Goal: Transaction & Acquisition: Obtain resource

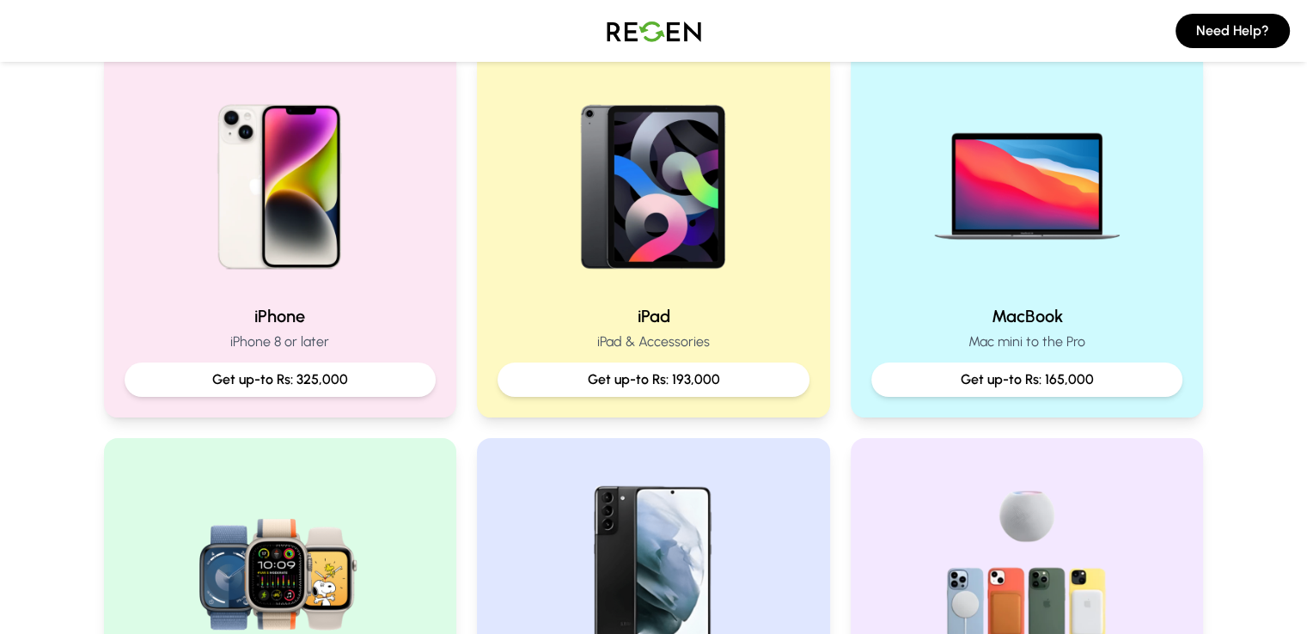
scroll to position [344, 0]
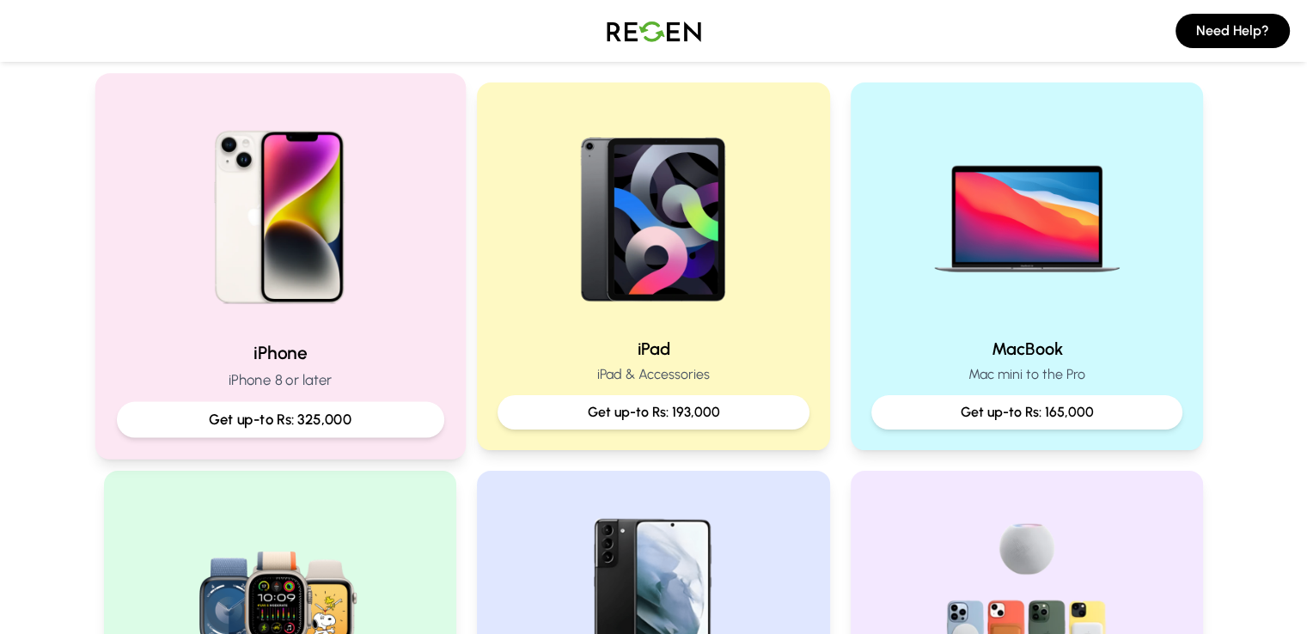
click at [344, 297] on img at bounding box center [279, 210] width 231 height 231
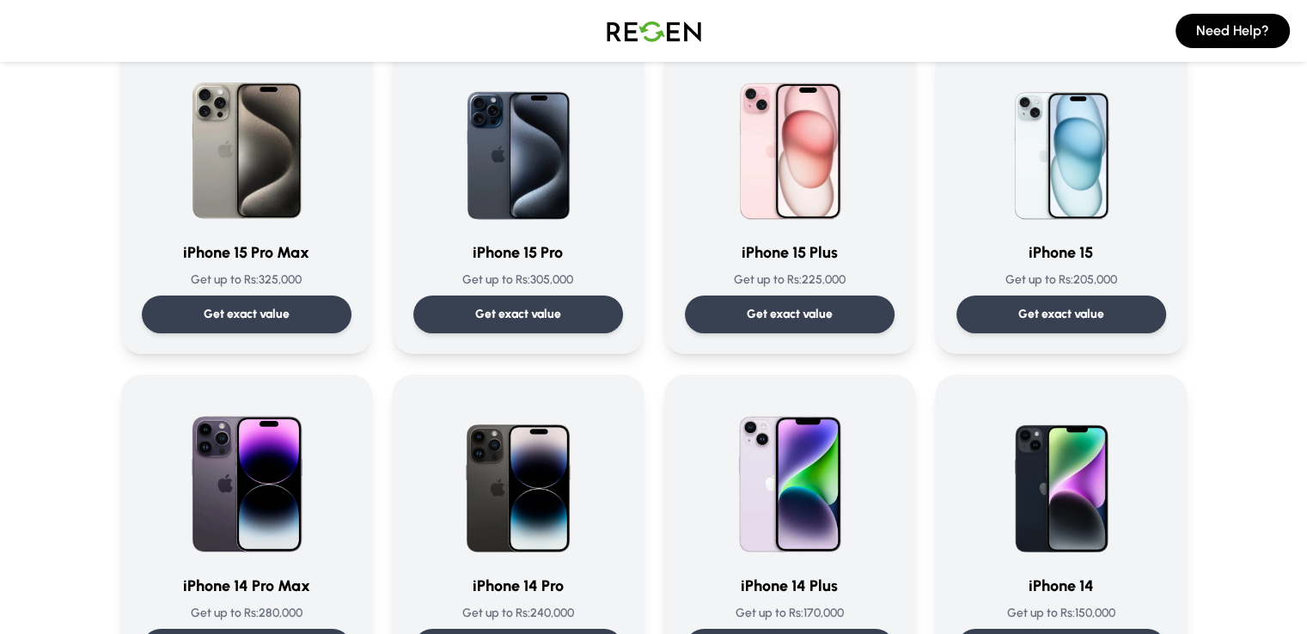
scroll to position [258, 0]
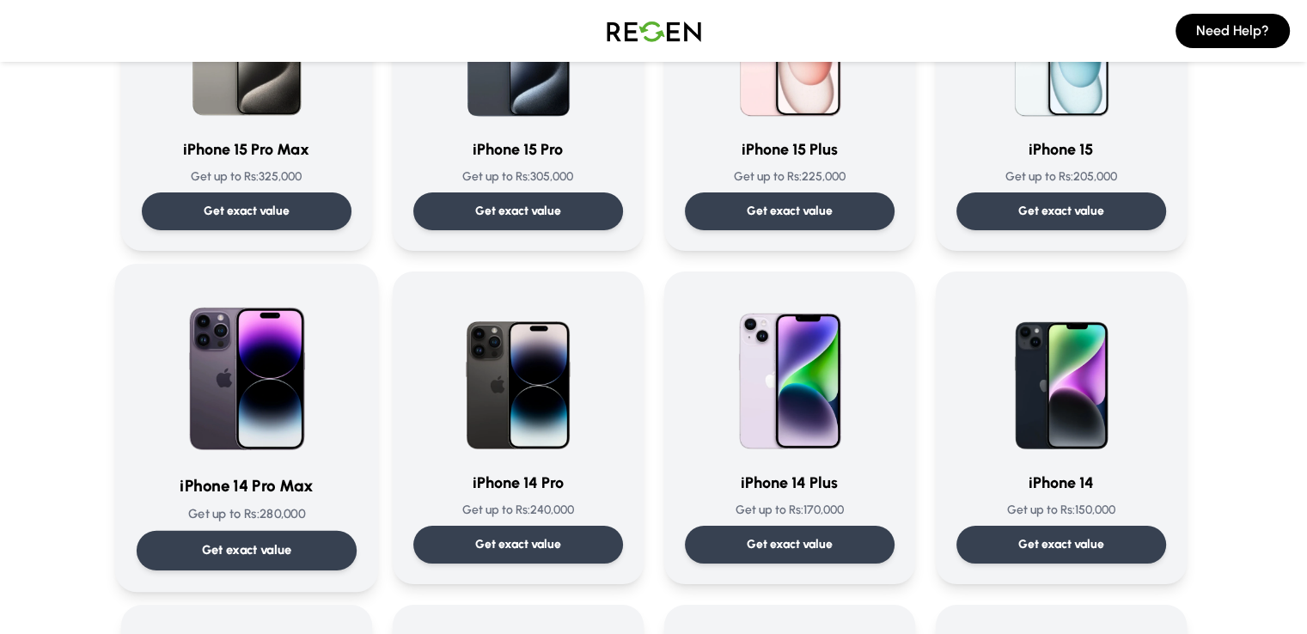
click at [280, 478] on h3 "iPhone 14 Pro Max" at bounding box center [246, 486] width 220 height 25
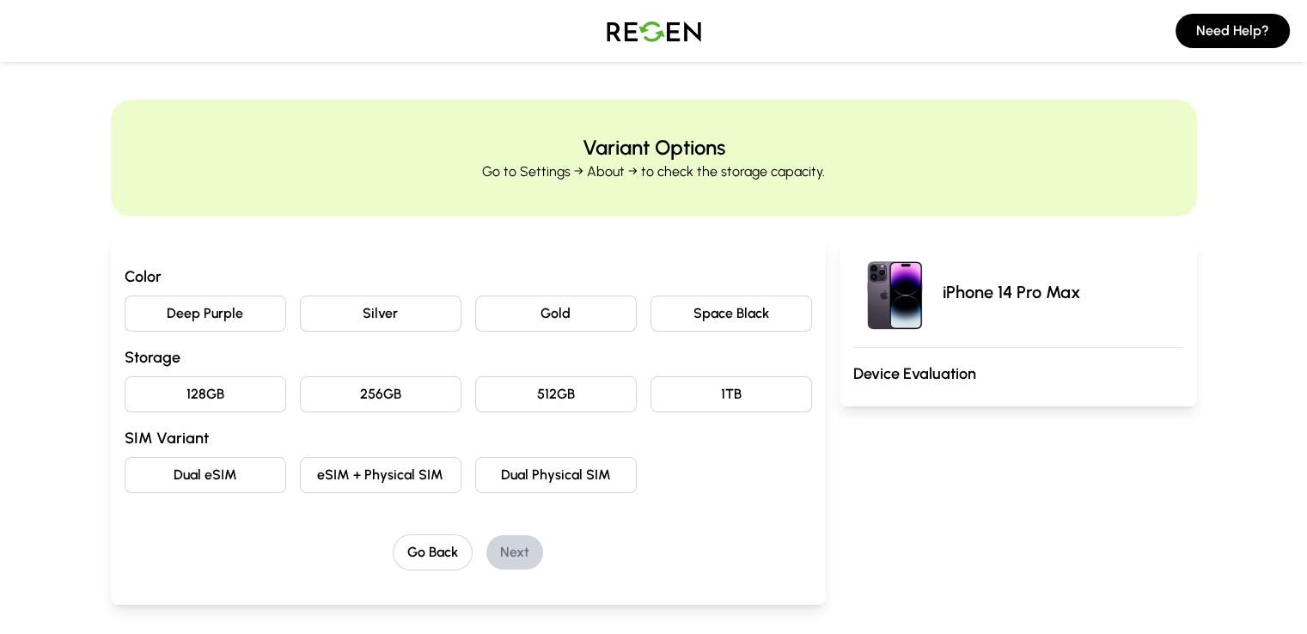
click at [144, 309] on button "Deep Purple" at bounding box center [206, 314] width 162 height 36
click at [369, 394] on button "256GB" at bounding box center [381, 394] width 162 height 36
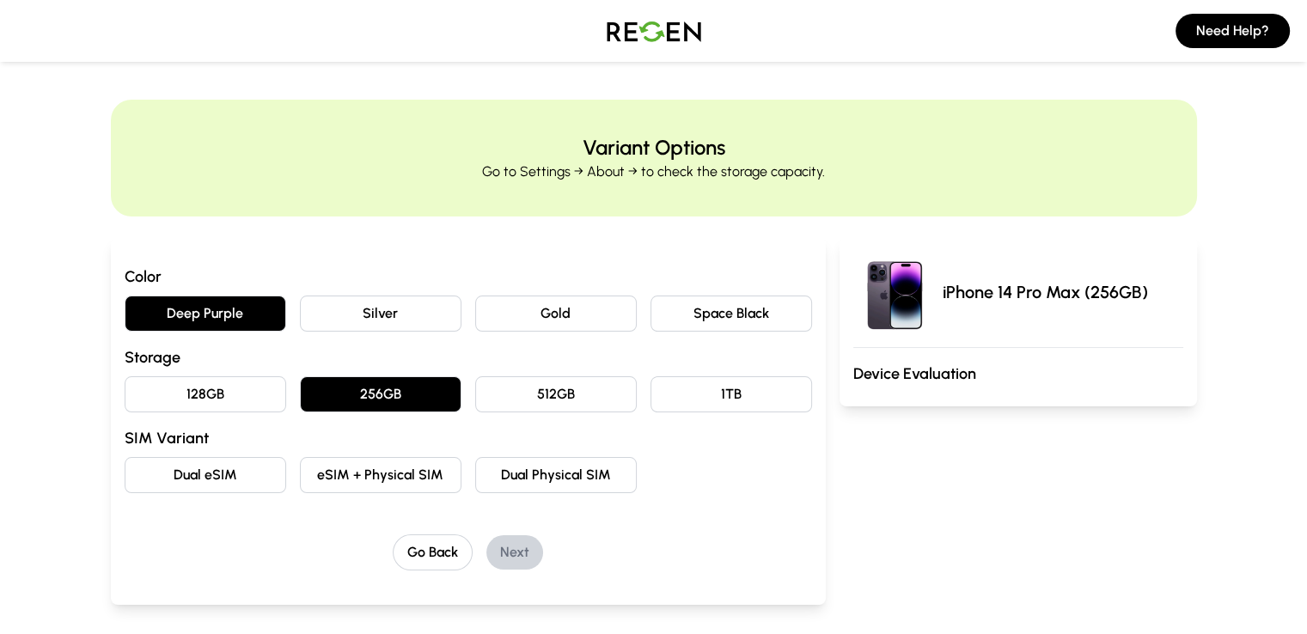
click at [318, 472] on button "eSIM + Physical SIM" at bounding box center [381, 475] width 162 height 36
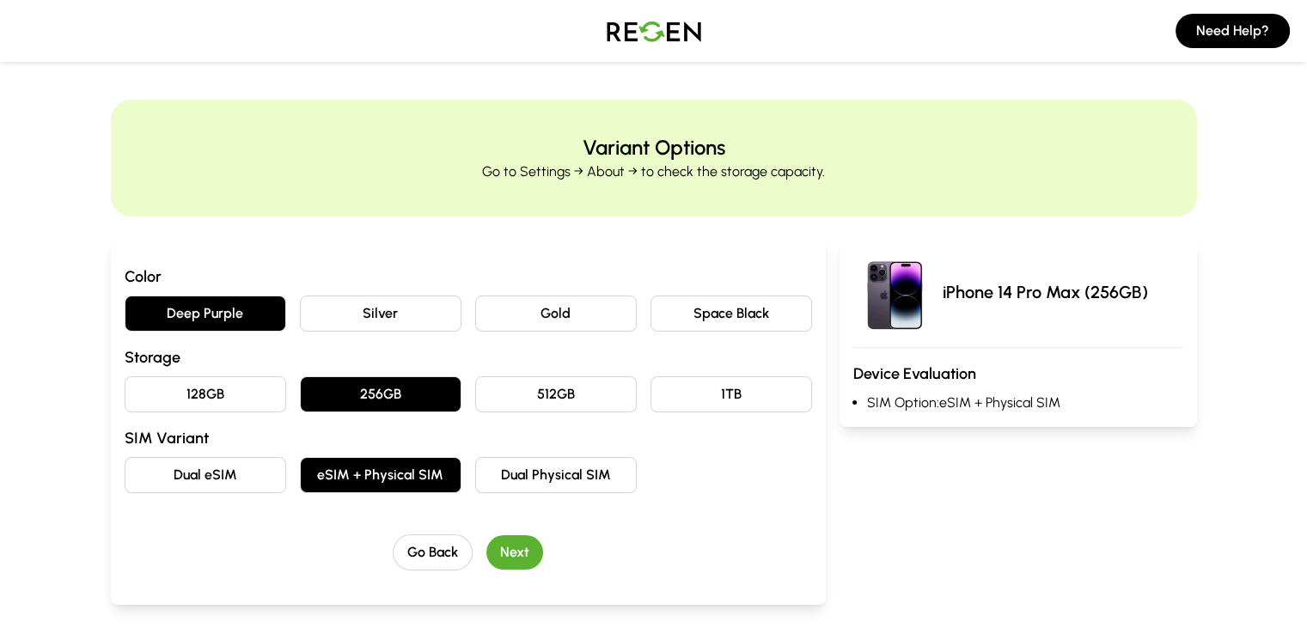
click at [486, 556] on button "Next" at bounding box center [514, 552] width 57 height 34
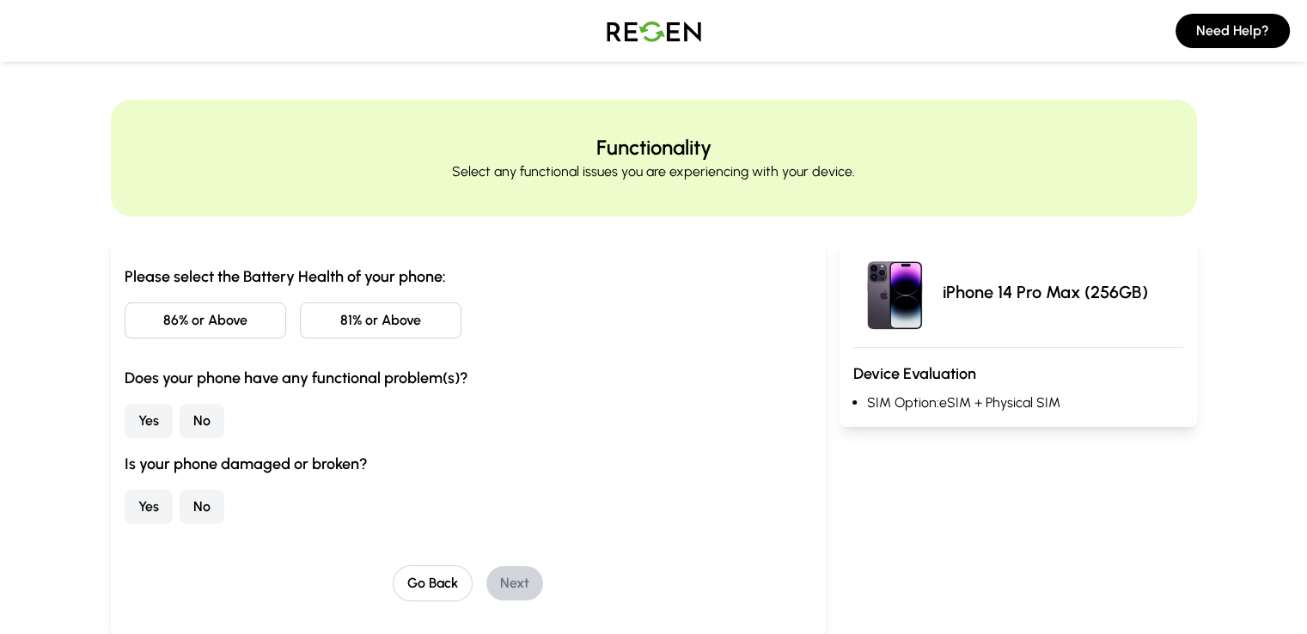
click at [126, 327] on button "86% or Above" at bounding box center [206, 320] width 162 height 36
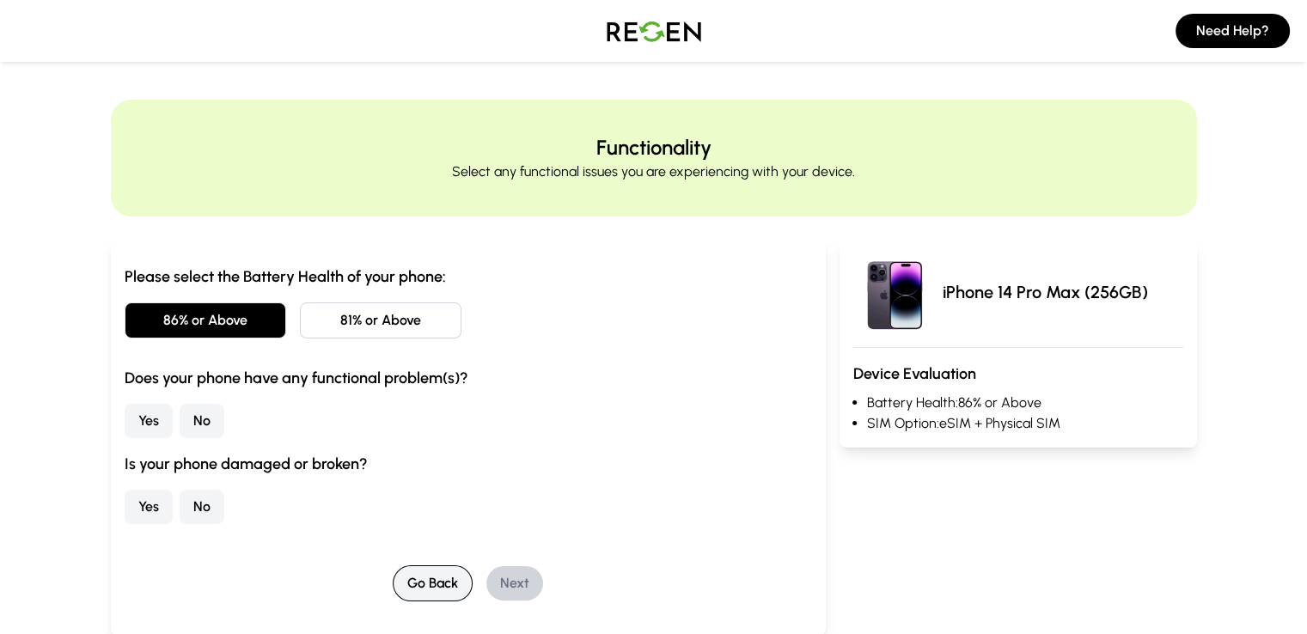
click at [393, 576] on button "Go Back" at bounding box center [433, 583] width 80 height 36
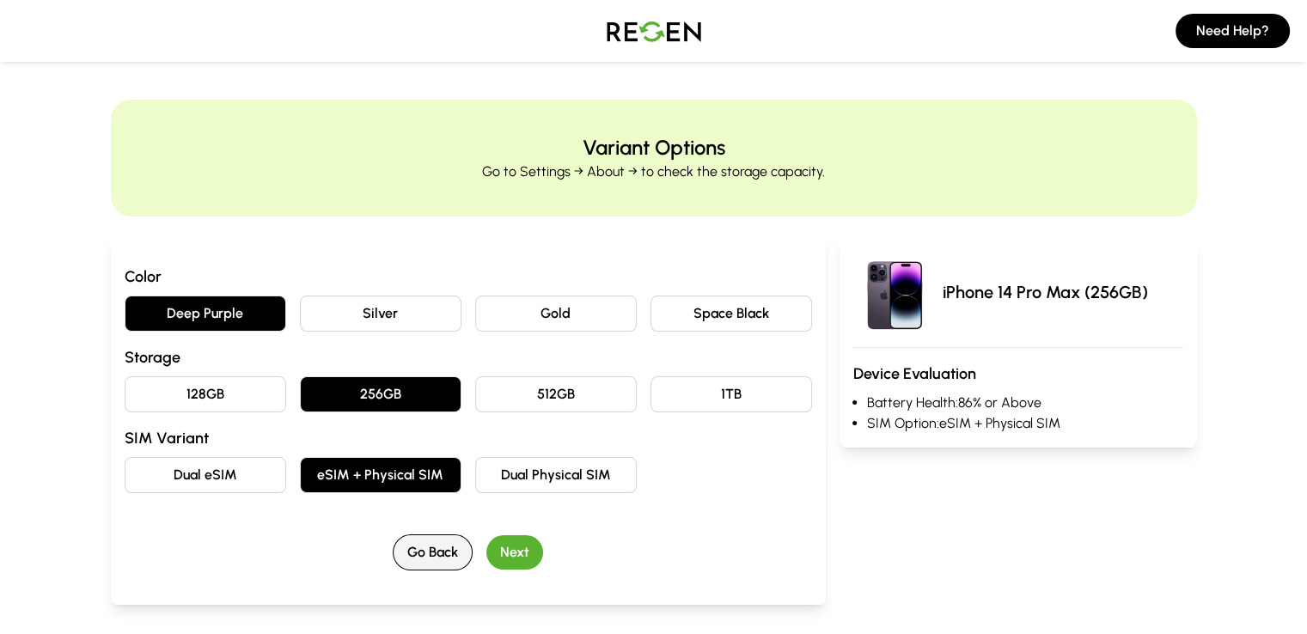
click at [400, 555] on button "Go Back" at bounding box center [433, 553] width 80 height 36
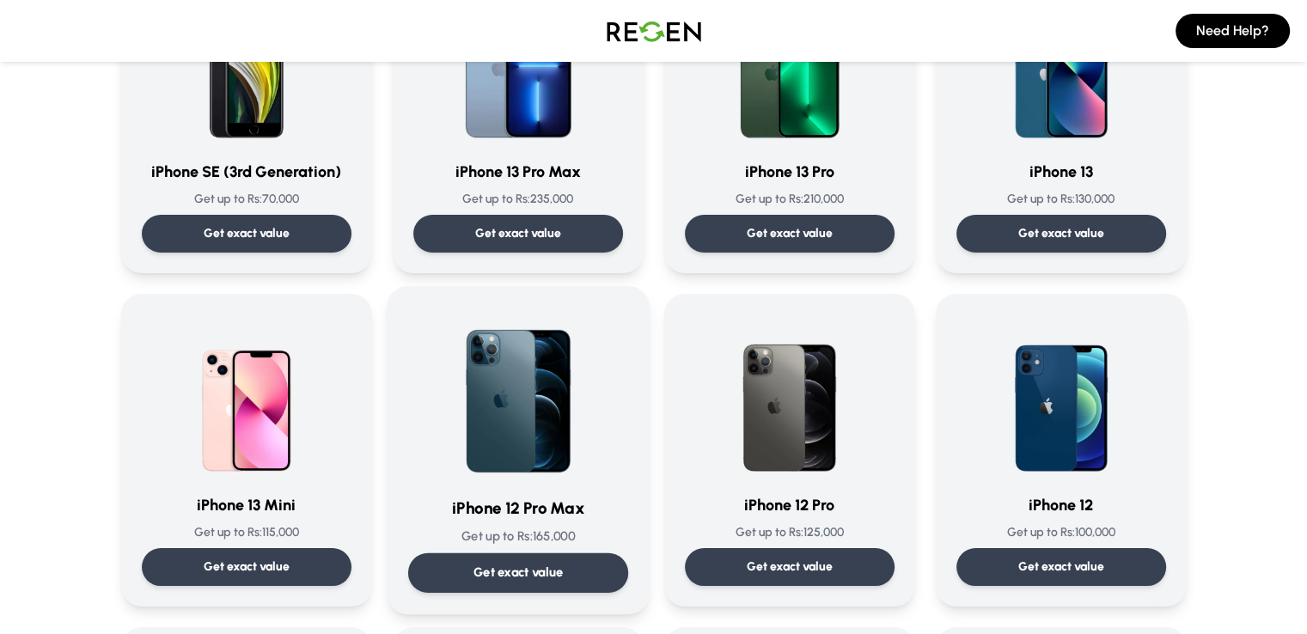
scroll to position [1031, 0]
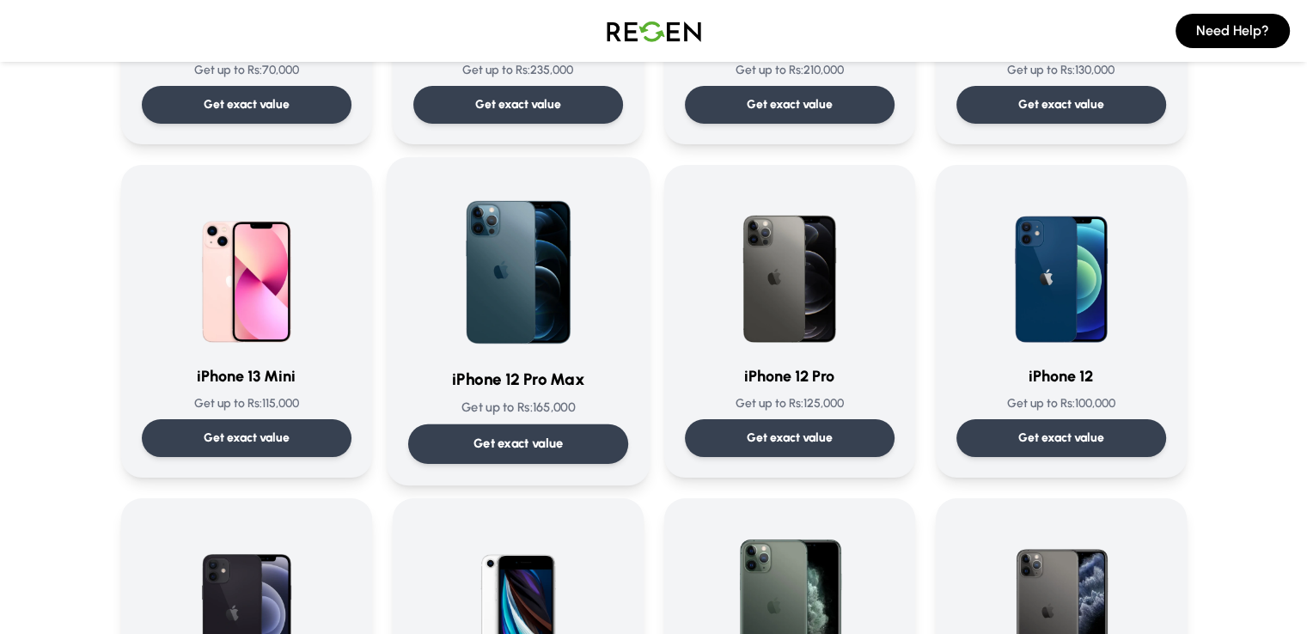
click at [502, 315] on img at bounding box center [518, 266] width 174 height 174
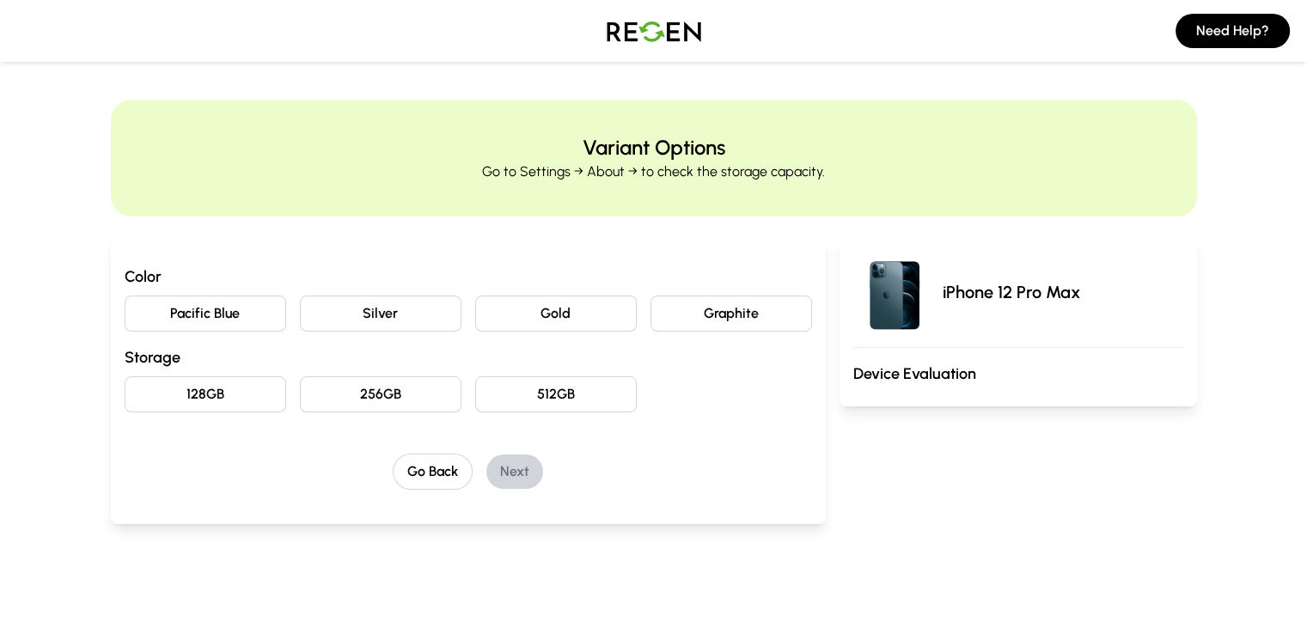
click at [516, 314] on button "Gold" at bounding box center [556, 314] width 162 height 36
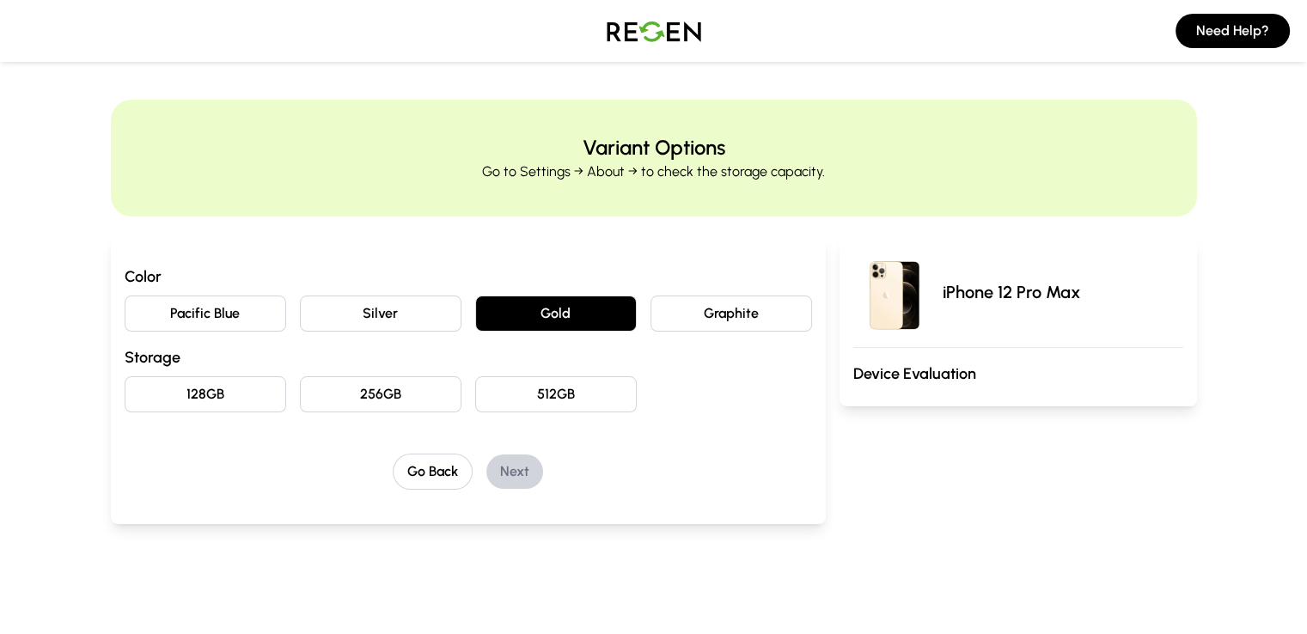
click at [132, 392] on button "128GB" at bounding box center [206, 394] width 162 height 36
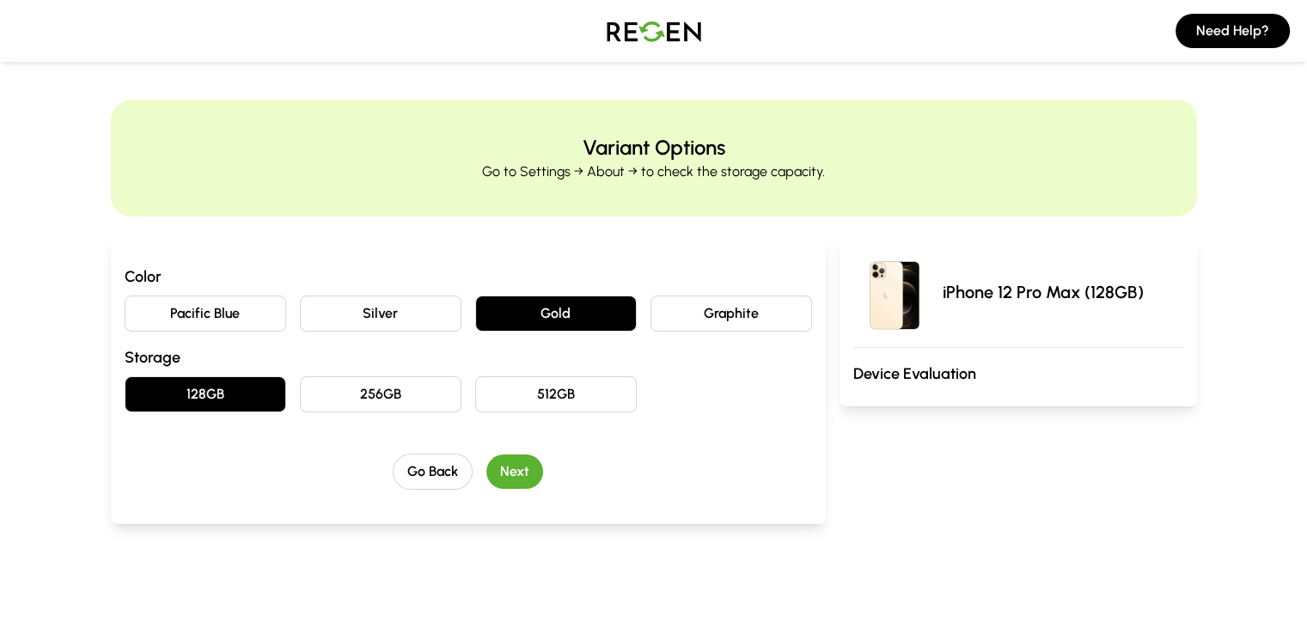
click at [486, 471] on button "Next" at bounding box center [514, 472] width 57 height 34
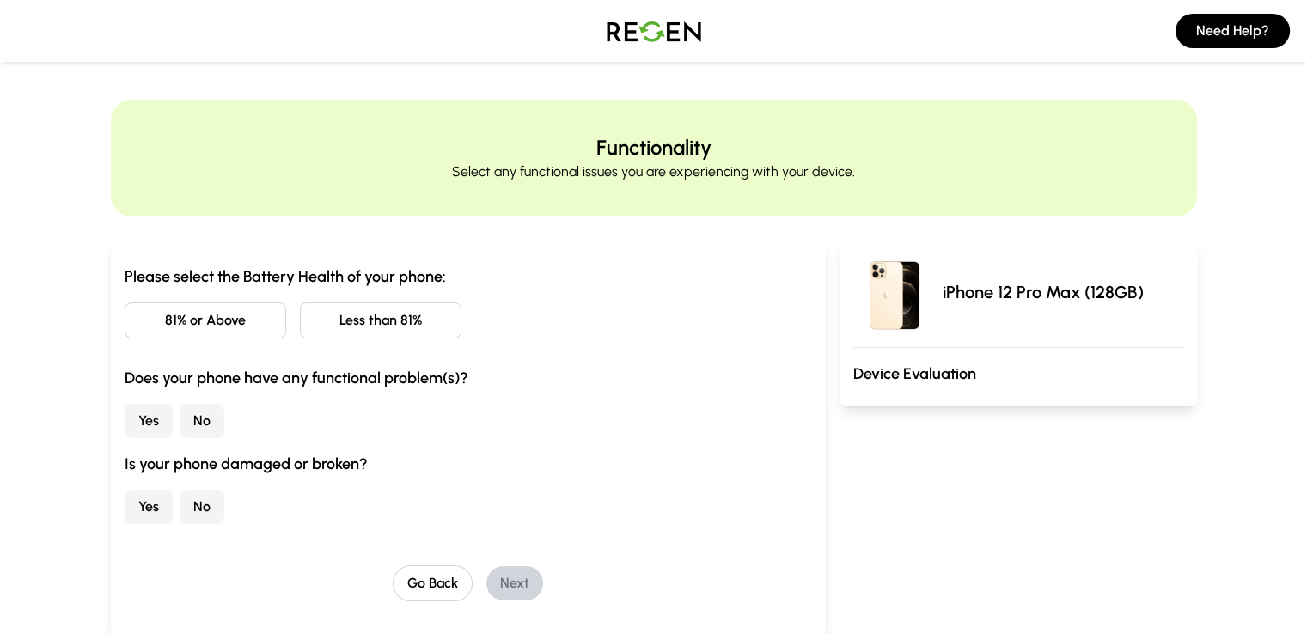
click at [316, 321] on button "Less than 81%" at bounding box center [381, 320] width 162 height 36
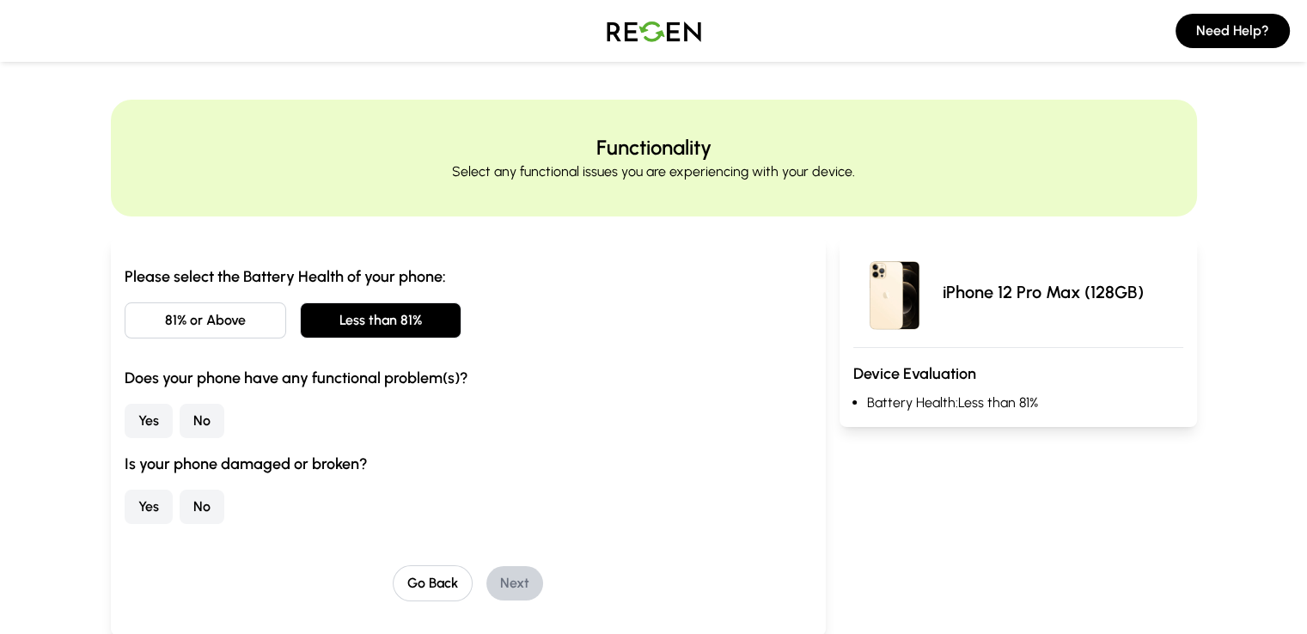
click at [180, 417] on button "No" at bounding box center [202, 421] width 45 height 34
click at [180, 499] on button "No" at bounding box center [202, 507] width 45 height 34
click at [486, 577] on button "Next" at bounding box center [514, 583] width 57 height 34
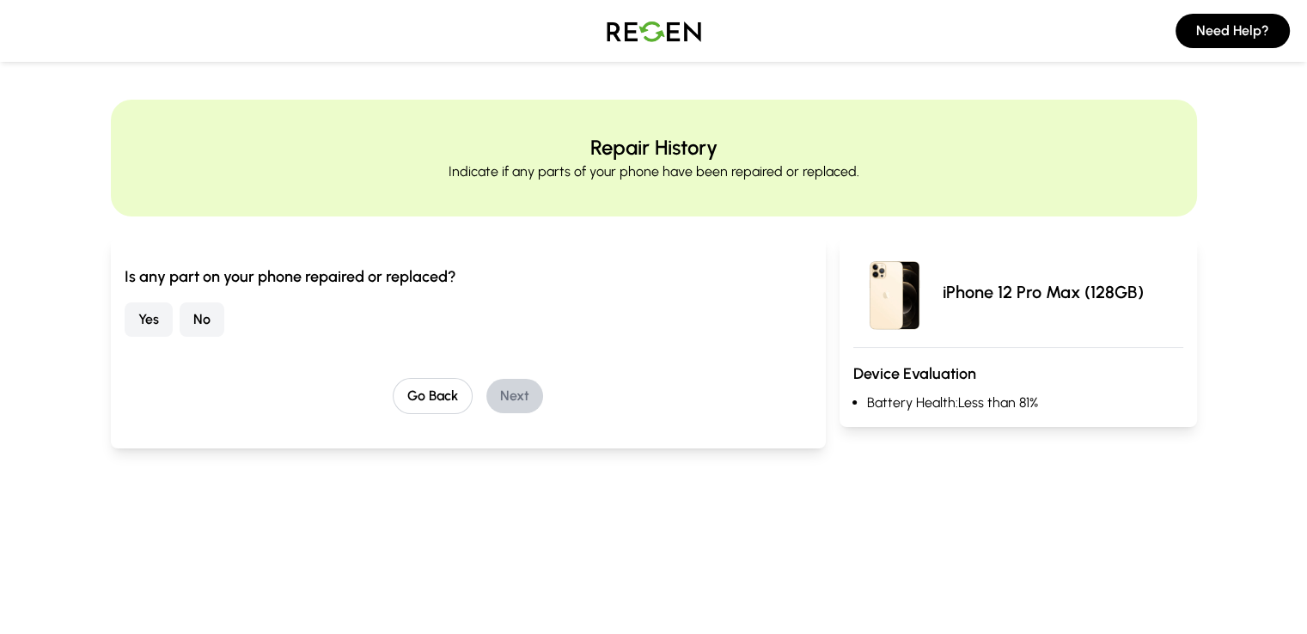
click at [180, 313] on button "No" at bounding box center [202, 319] width 45 height 34
click at [495, 397] on button "Next" at bounding box center [514, 396] width 57 height 34
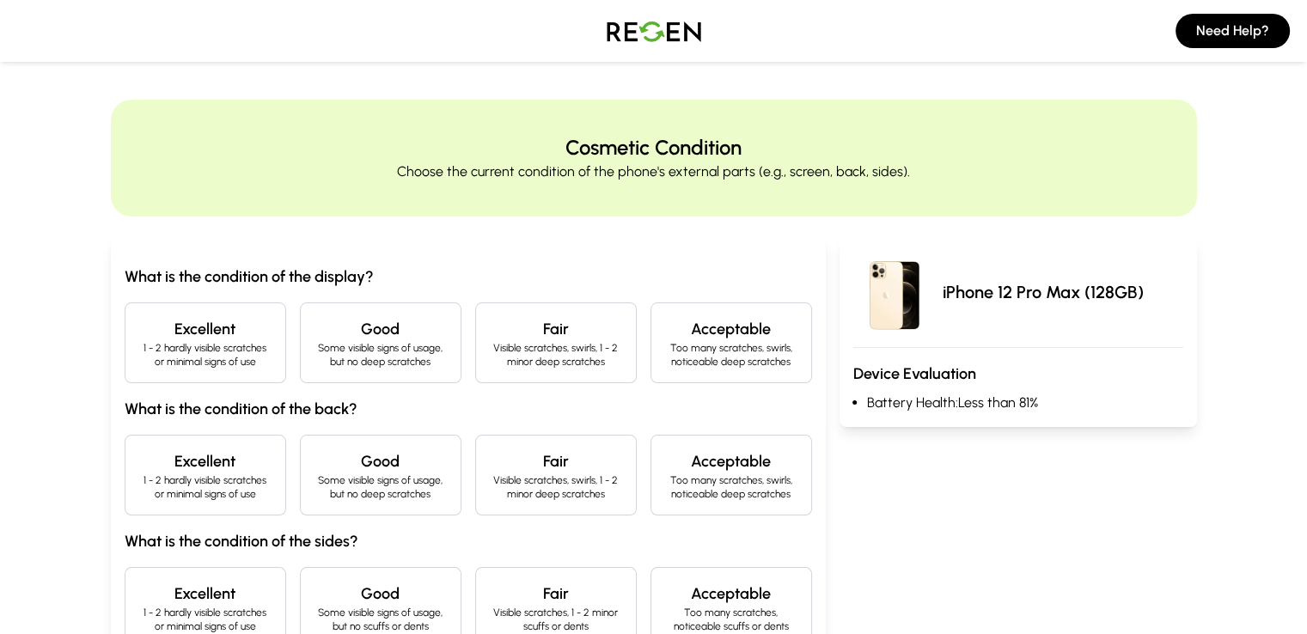
click at [139, 329] on h4 "Excellent" at bounding box center [205, 329] width 132 height 24
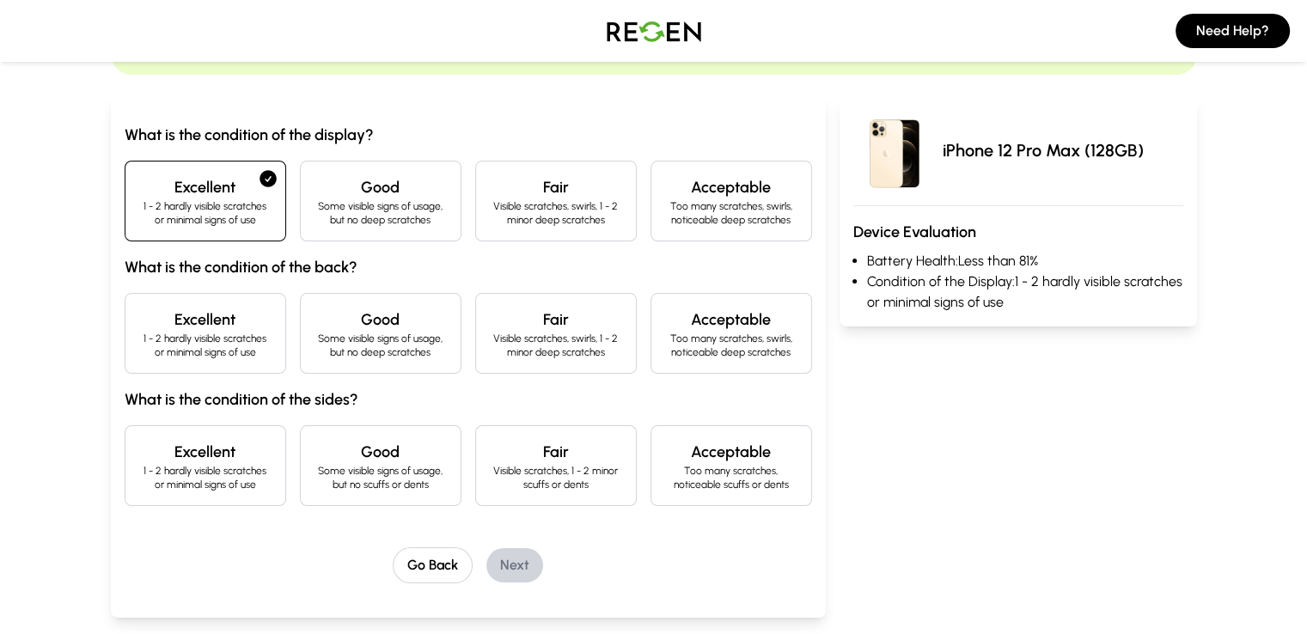
scroll to position [172, 0]
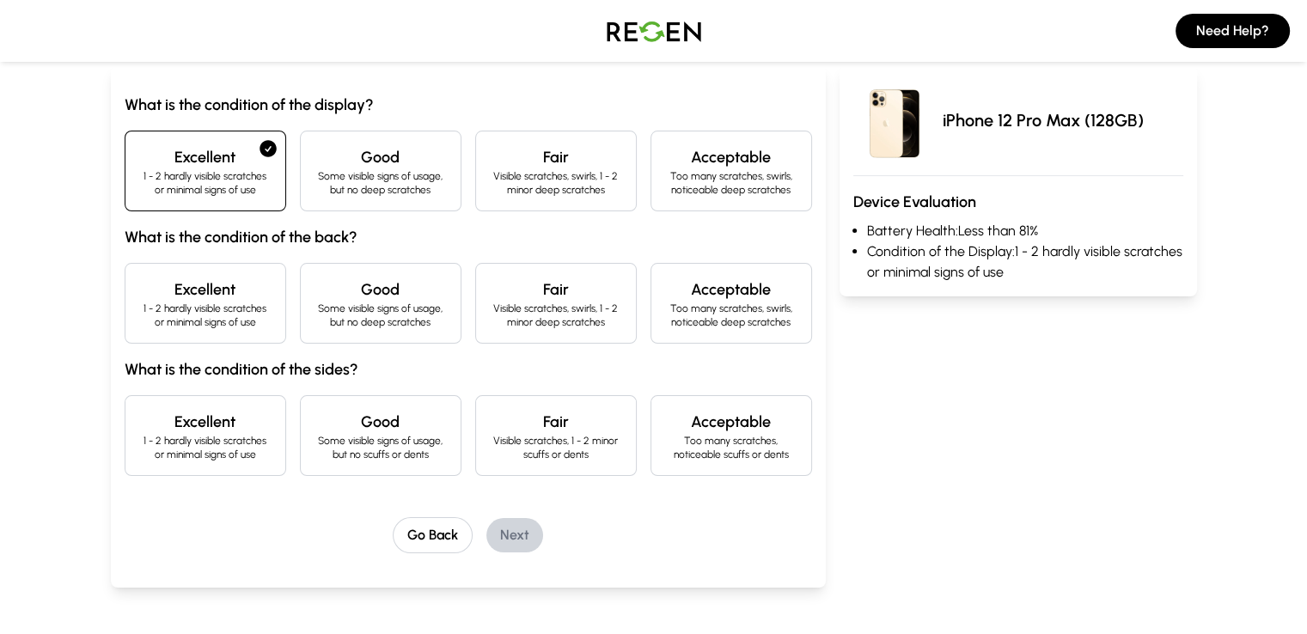
click at [139, 302] on p "1 - 2 hardly visible scratches or minimal signs of use" at bounding box center [205, 315] width 132 height 27
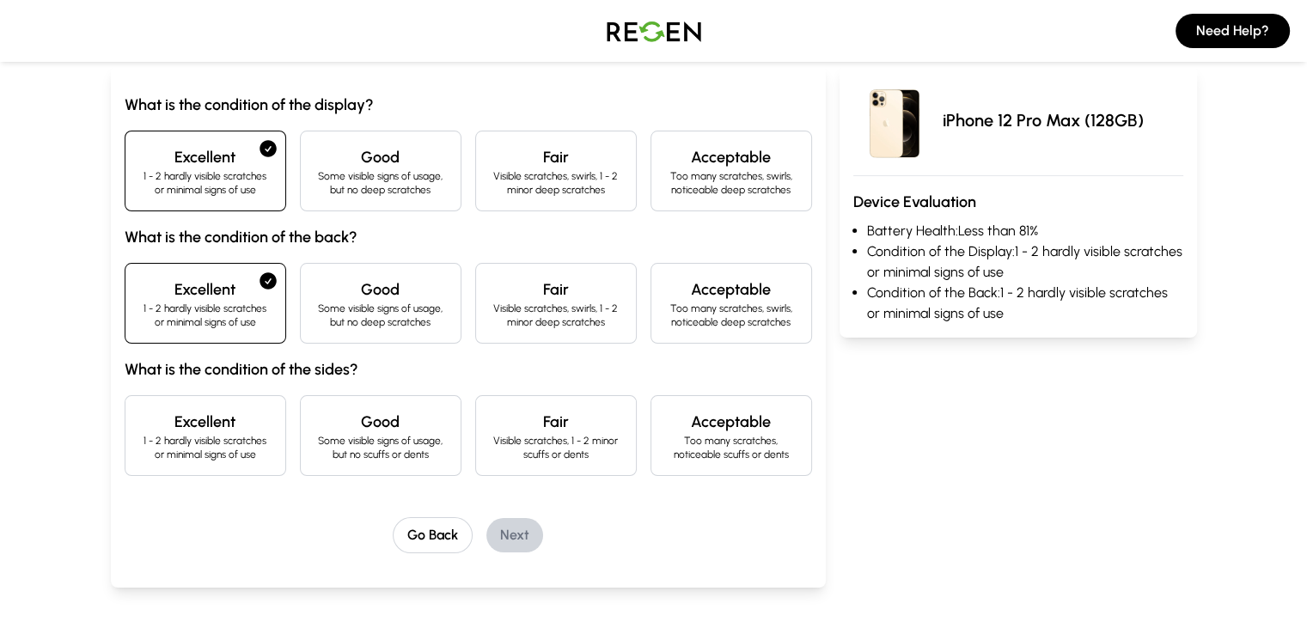
click at [139, 426] on h4 "Excellent" at bounding box center [205, 422] width 132 height 24
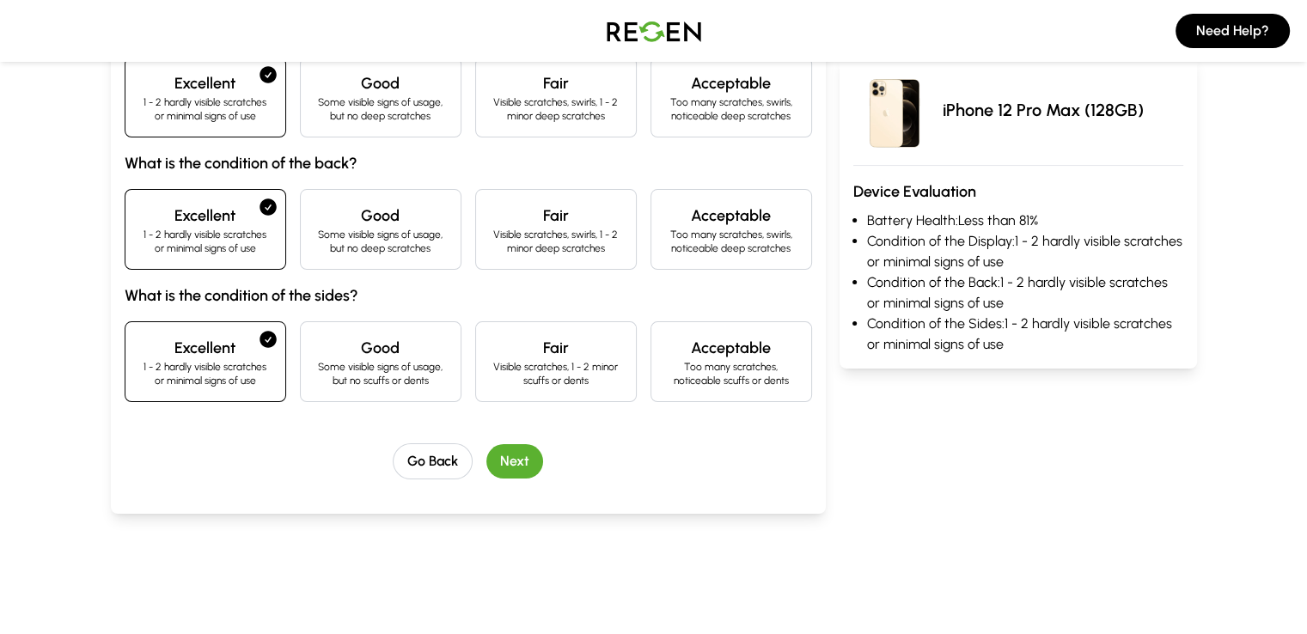
scroll to position [344, 0]
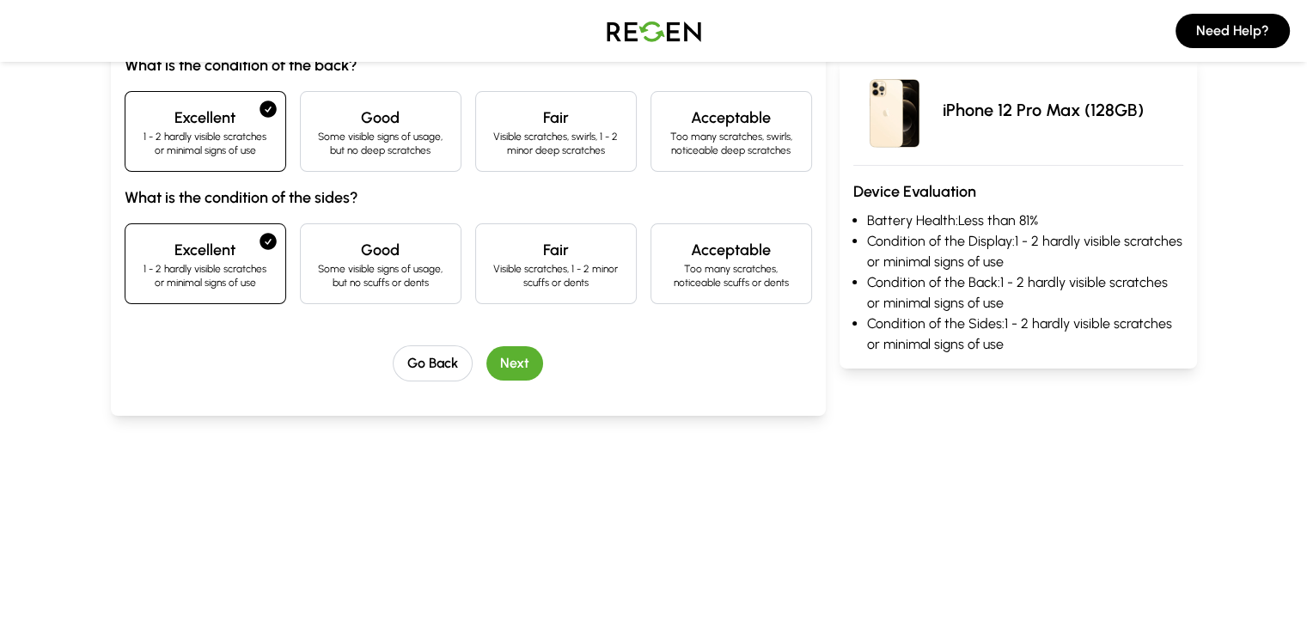
click at [486, 357] on button "Next" at bounding box center [514, 363] width 57 height 34
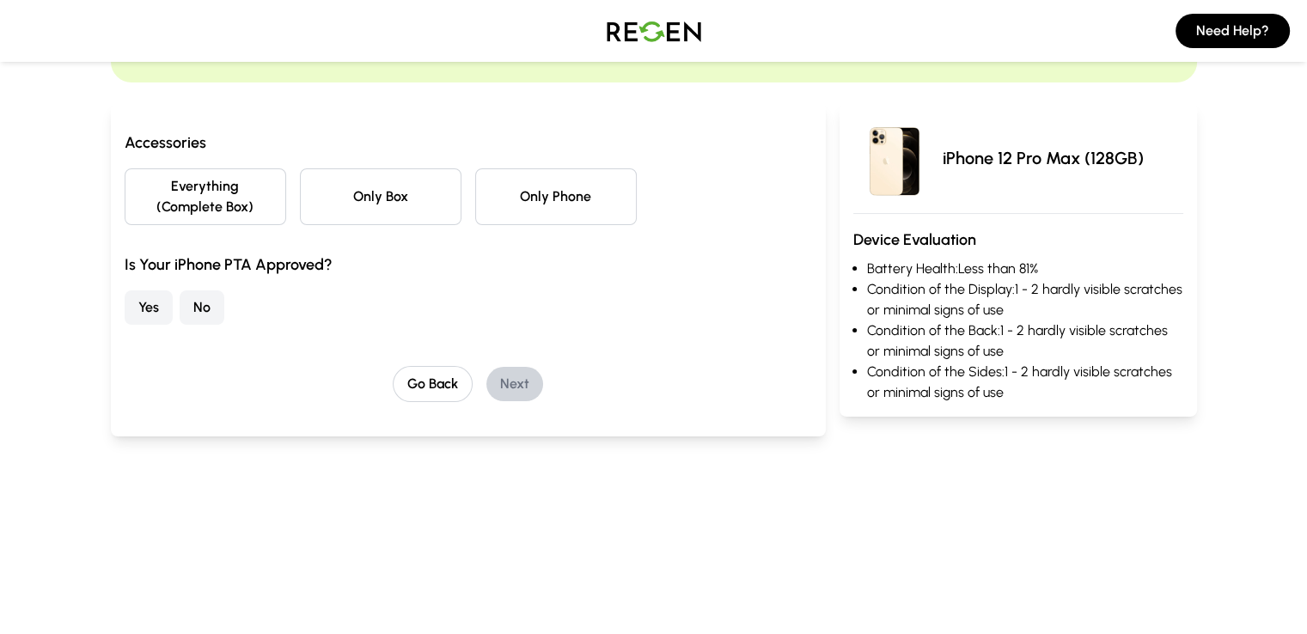
click at [396, 187] on button "Only Box" at bounding box center [381, 196] width 162 height 57
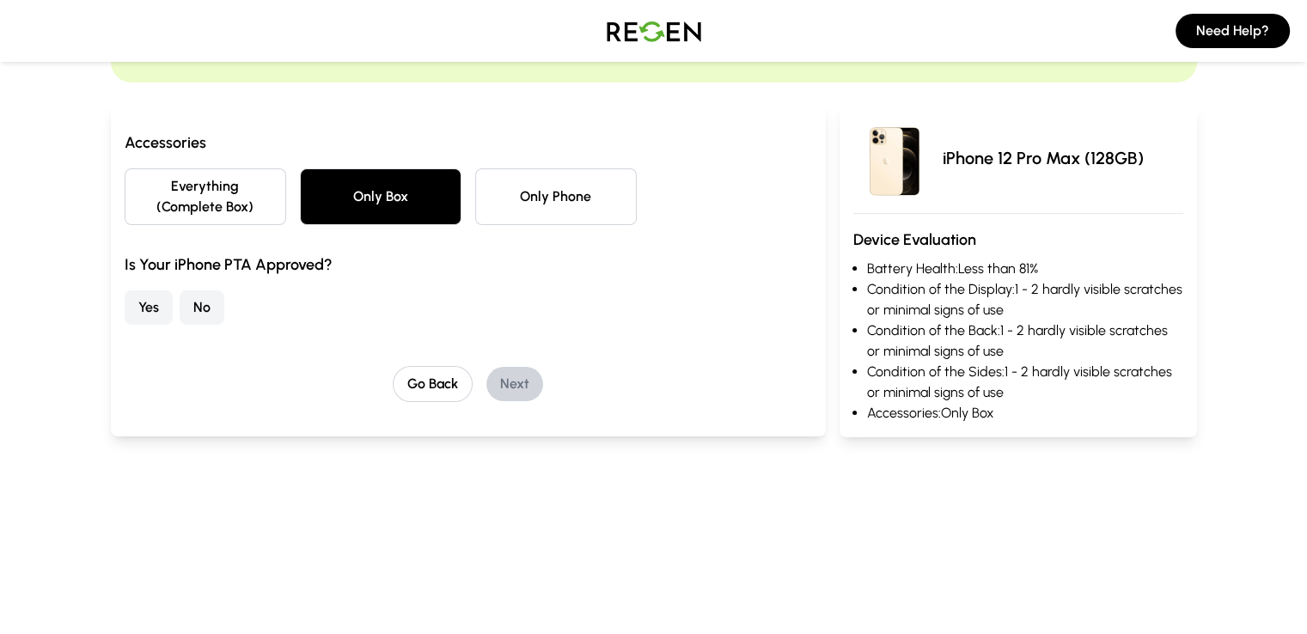
click at [492, 190] on button "Only Phone" at bounding box center [556, 196] width 162 height 57
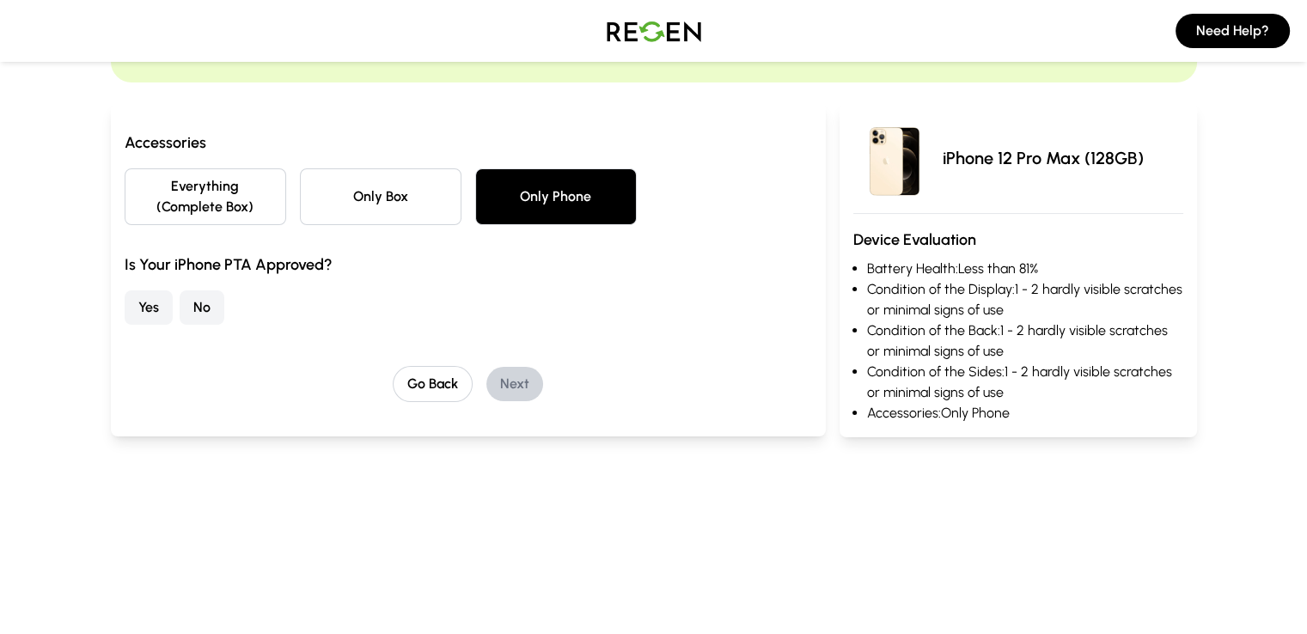
click at [388, 191] on button "Only Box" at bounding box center [381, 196] width 162 height 57
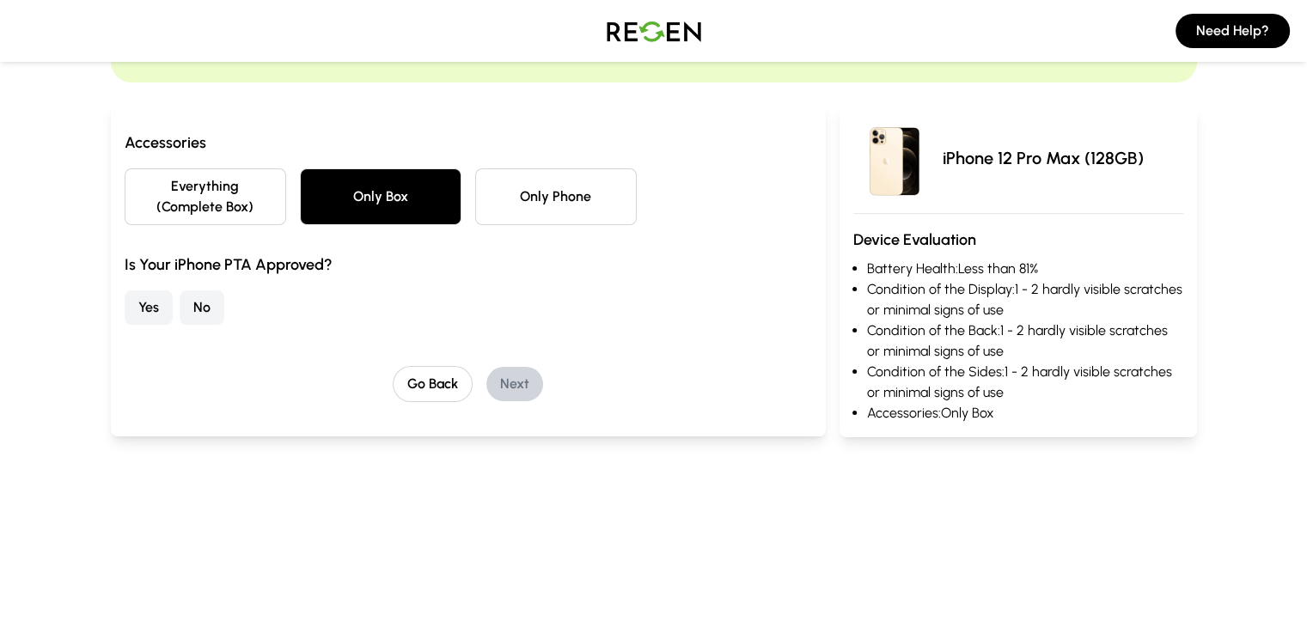
click at [125, 290] on button "Yes" at bounding box center [149, 307] width 48 height 34
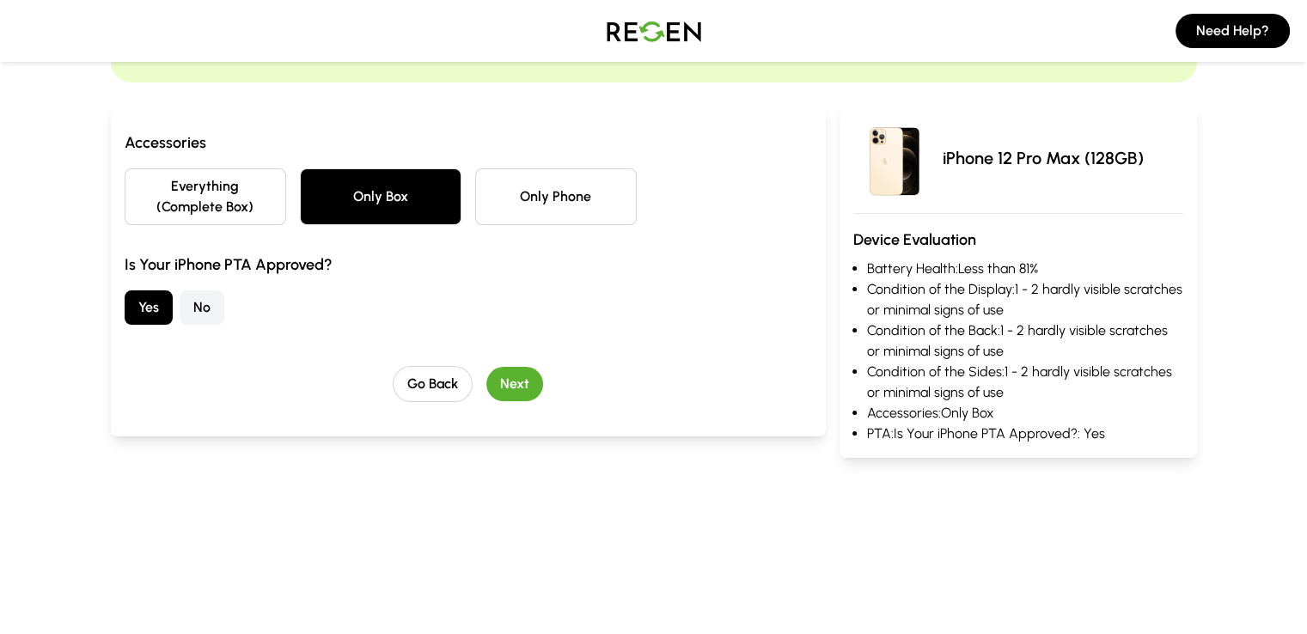
click at [503, 193] on button "Only Phone" at bounding box center [556, 196] width 162 height 57
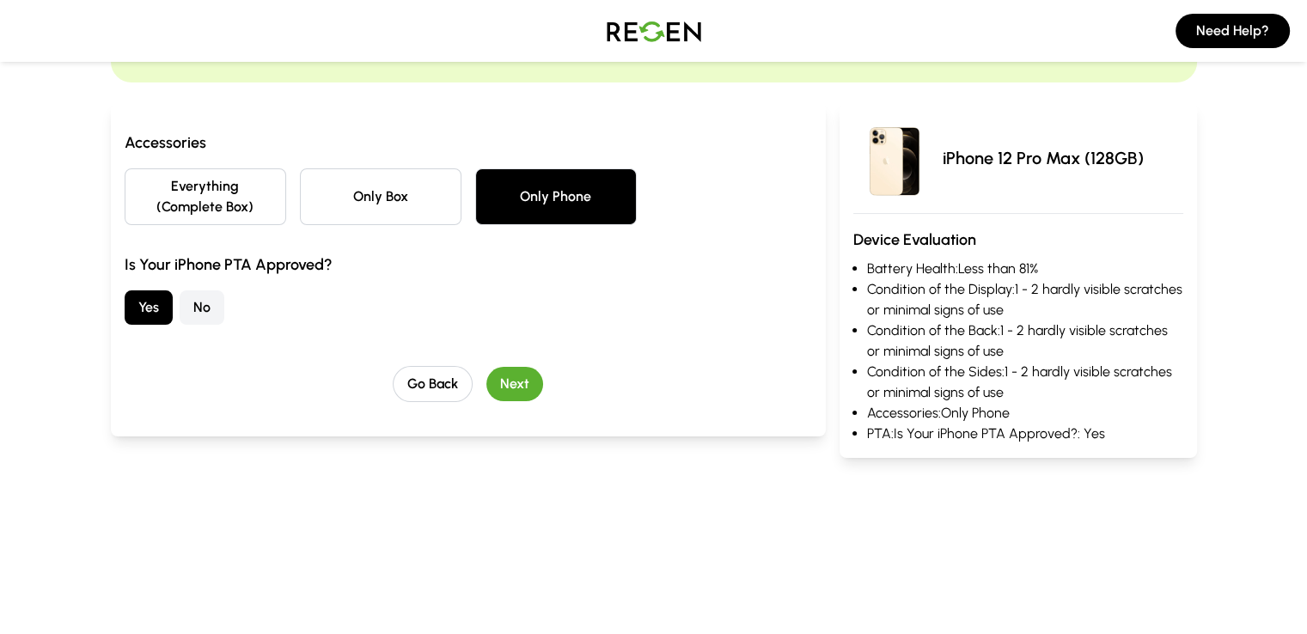
click at [351, 182] on button "Only Box" at bounding box center [381, 196] width 162 height 57
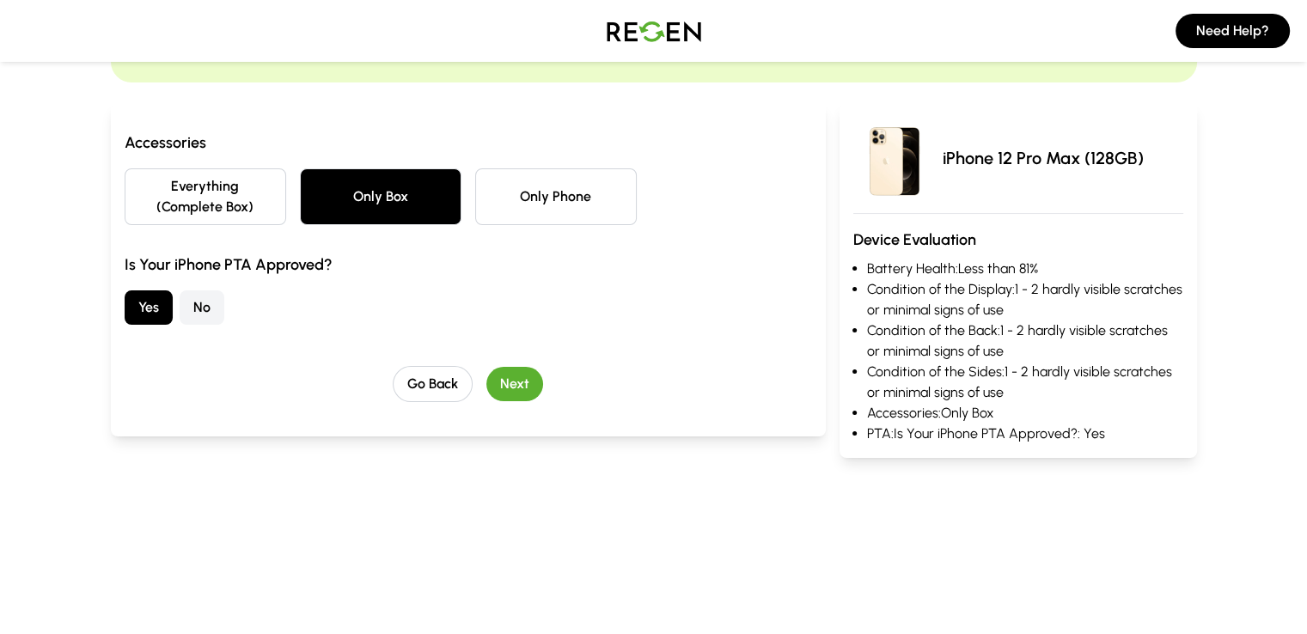
click at [475, 199] on button "Only Phone" at bounding box center [556, 196] width 162 height 57
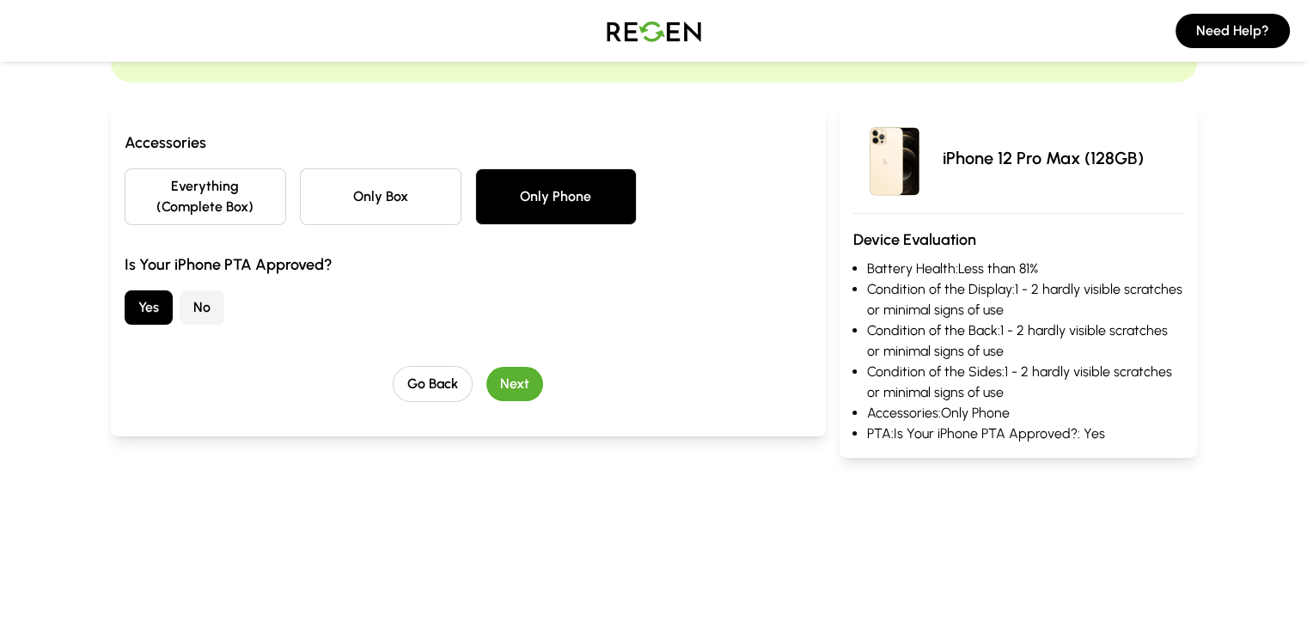
click at [311, 201] on button "Only Box" at bounding box center [381, 196] width 162 height 57
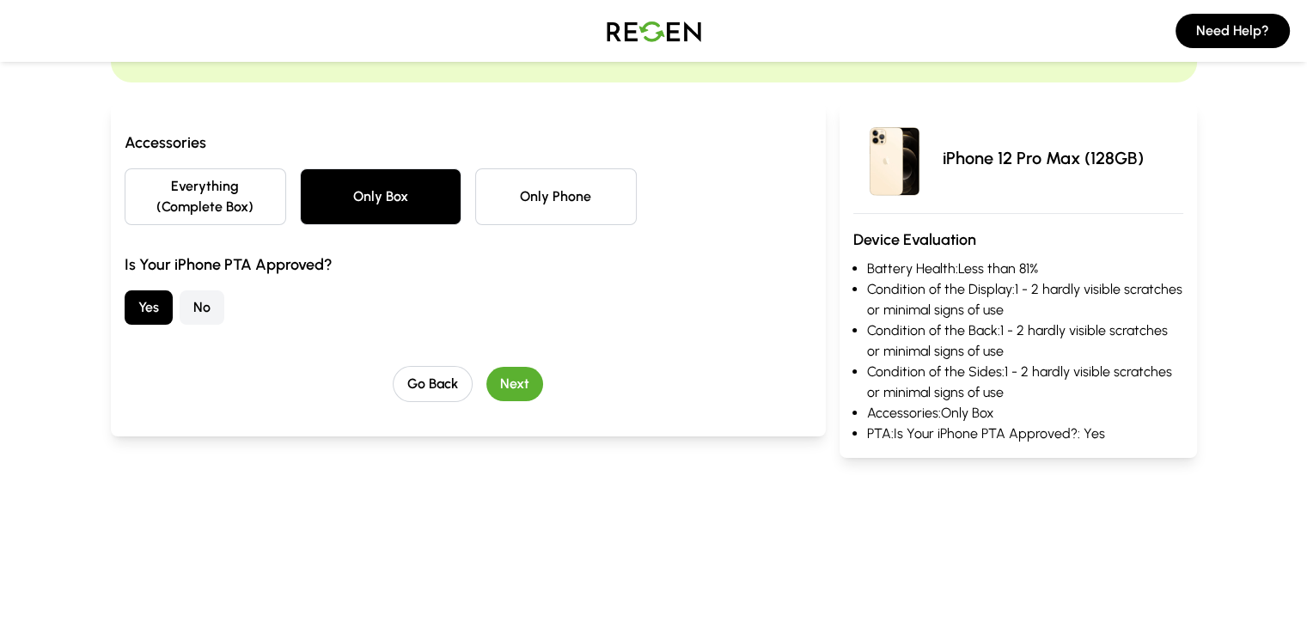
click at [498, 193] on button "Only Phone" at bounding box center [556, 196] width 162 height 57
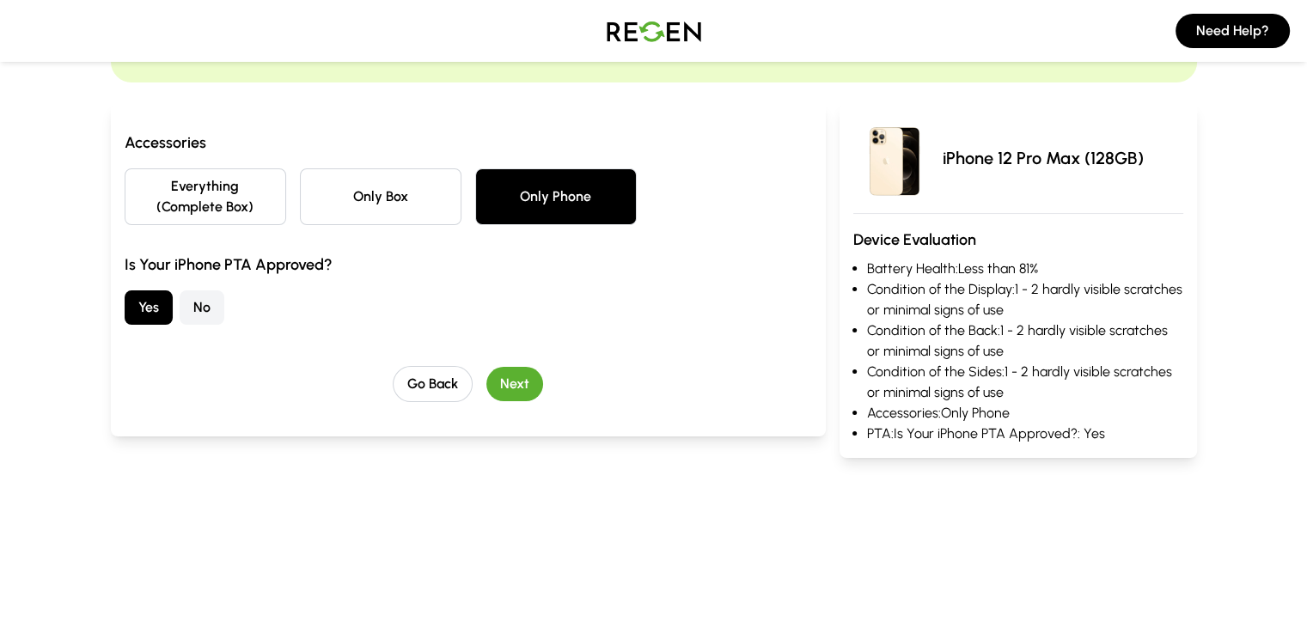
click at [394, 181] on button "Only Box" at bounding box center [381, 196] width 162 height 57
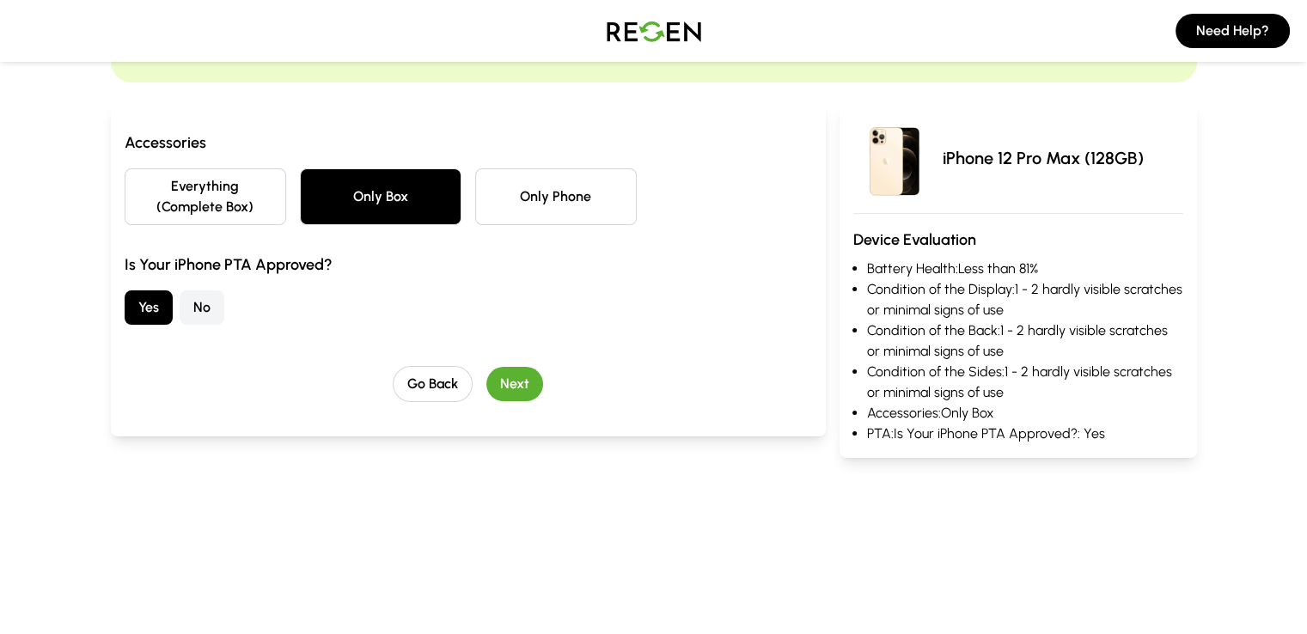
click at [174, 180] on button "Everything (Complete Box)" at bounding box center [206, 196] width 162 height 57
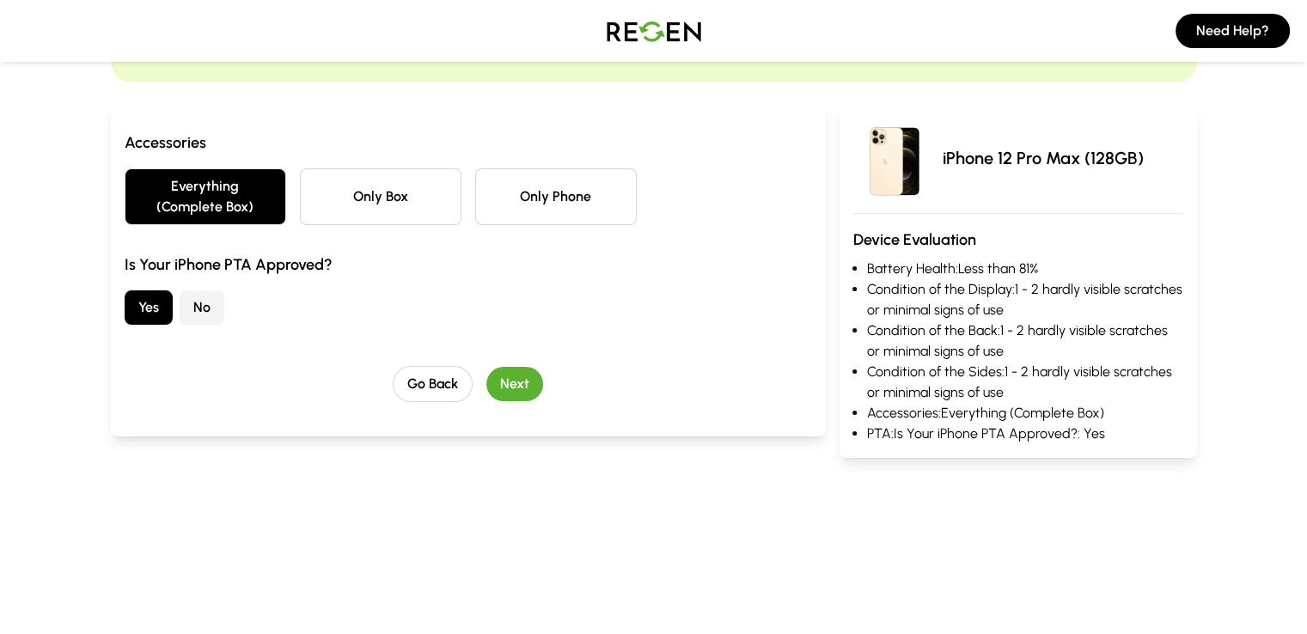
click at [315, 185] on button "Only Box" at bounding box center [381, 196] width 162 height 57
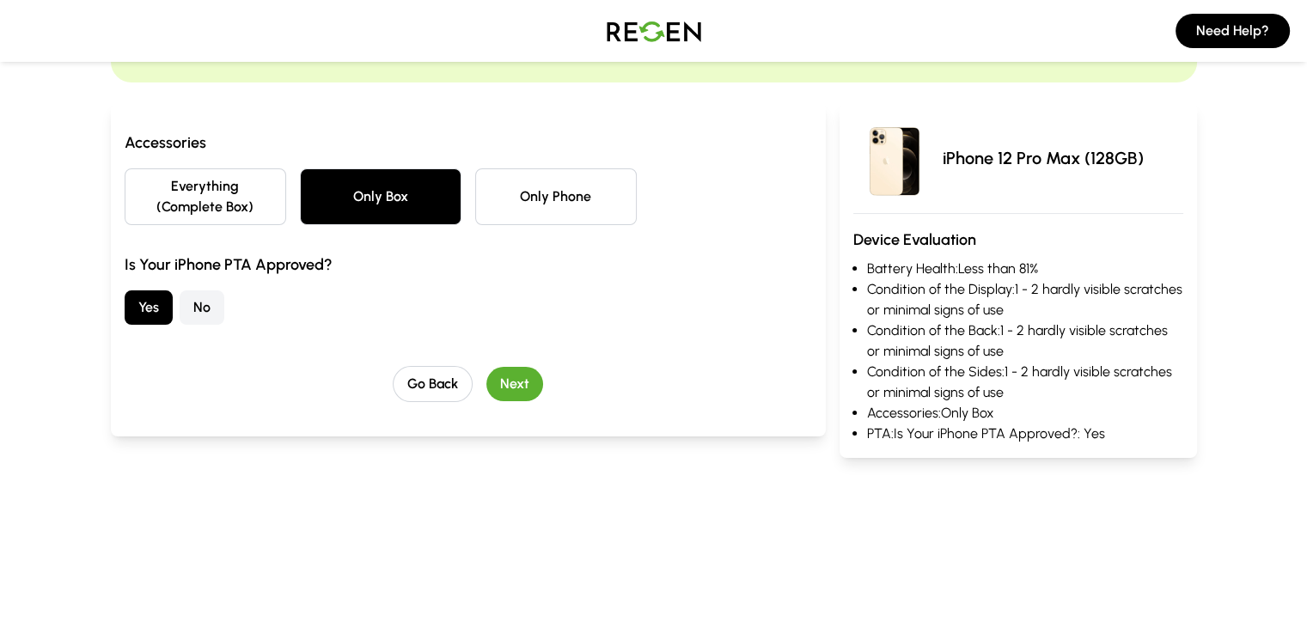
click at [487, 368] on button "Next" at bounding box center [514, 384] width 57 height 34
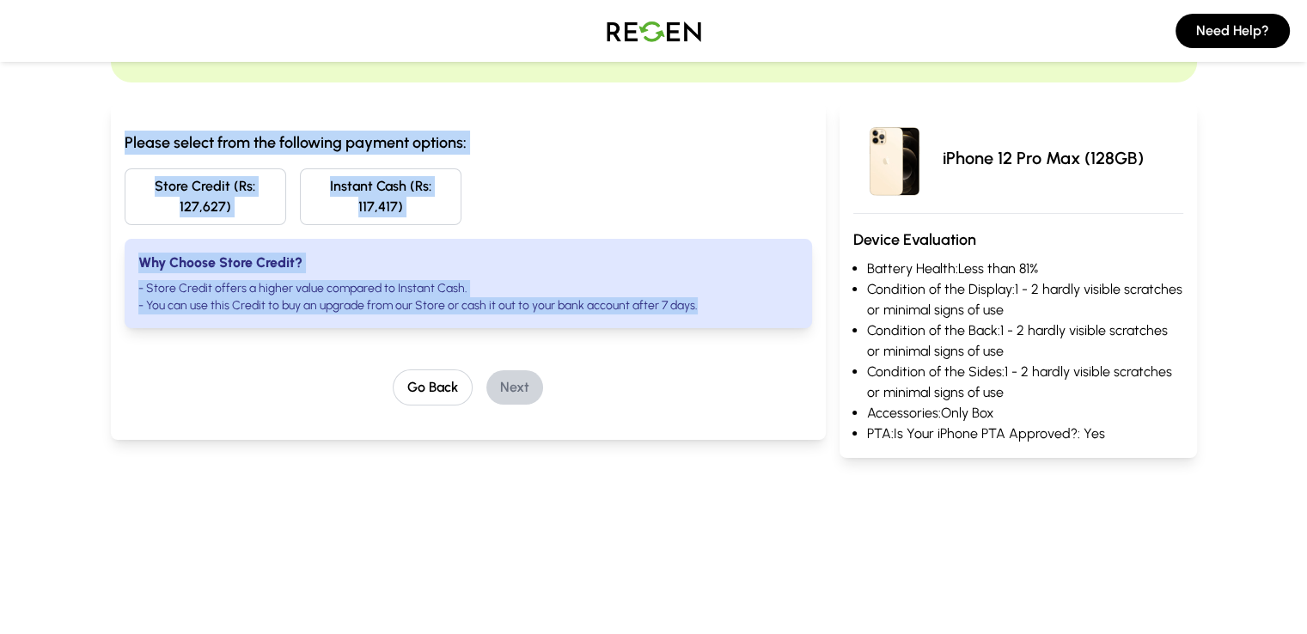
drag, startPoint x: 3, startPoint y: 133, endPoint x: 657, endPoint y: 278, distance: 669.1
click at [657, 278] on div "Estimated Device Value Choose your preferred payment option Please select from …" at bounding box center [654, 224] width 1100 height 516
copy div "Please select from the following payment options: Store Credit (Rs: 127,627) In…"
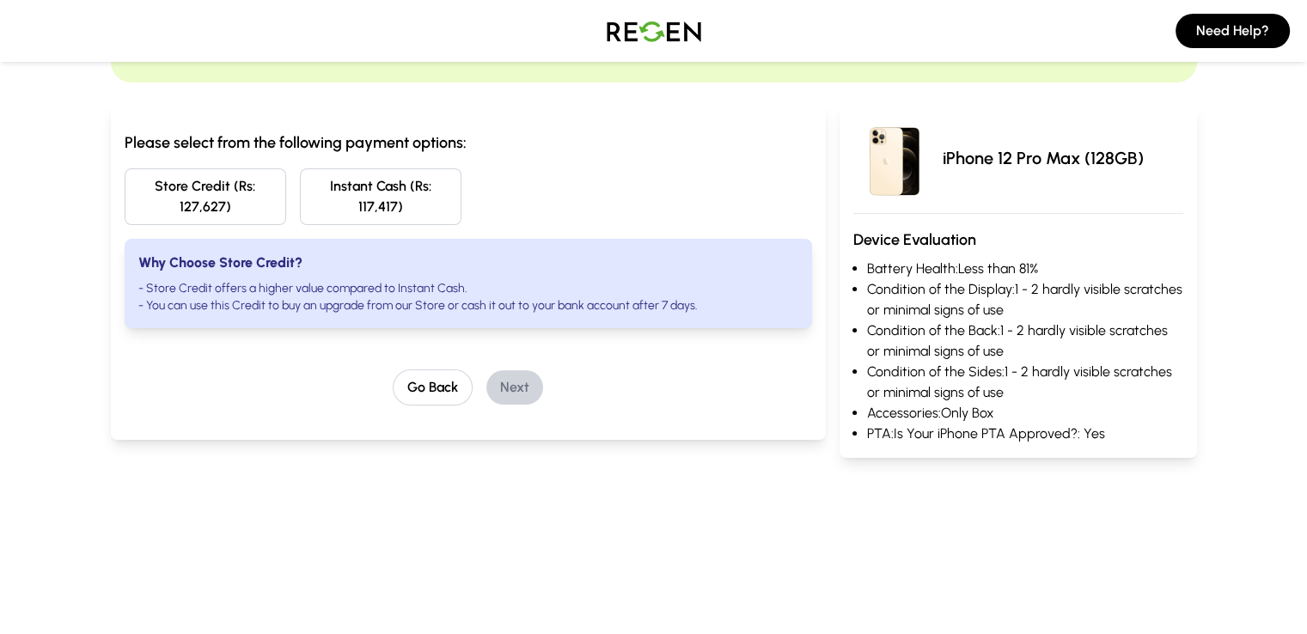
click at [192, 384] on div "Please select from the following payment options: Store Credit (Rs: 127,627) In…" at bounding box center [468, 271] width 715 height 337
click at [125, 185] on button "Store Credit (Rs: 127,627)" at bounding box center [206, 196] width 162 height 57
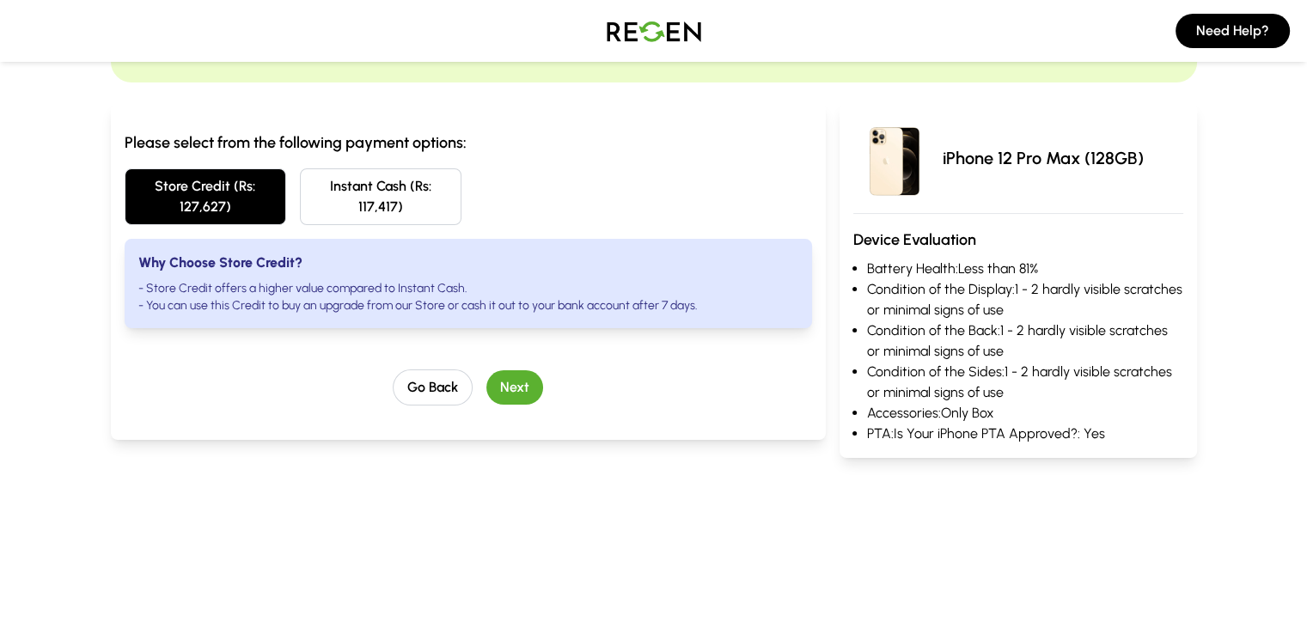
click at [488, 370] on button "Next" at bounding box center [514, 387] width 57 height 34
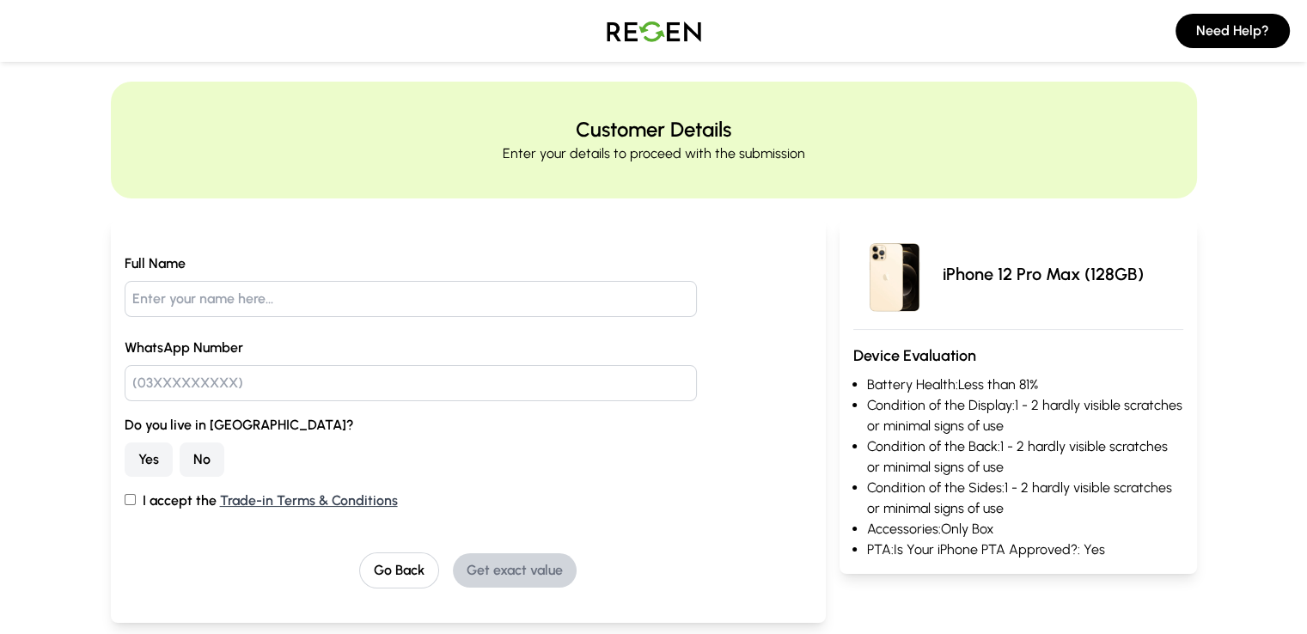
scroll to position [0, 0]
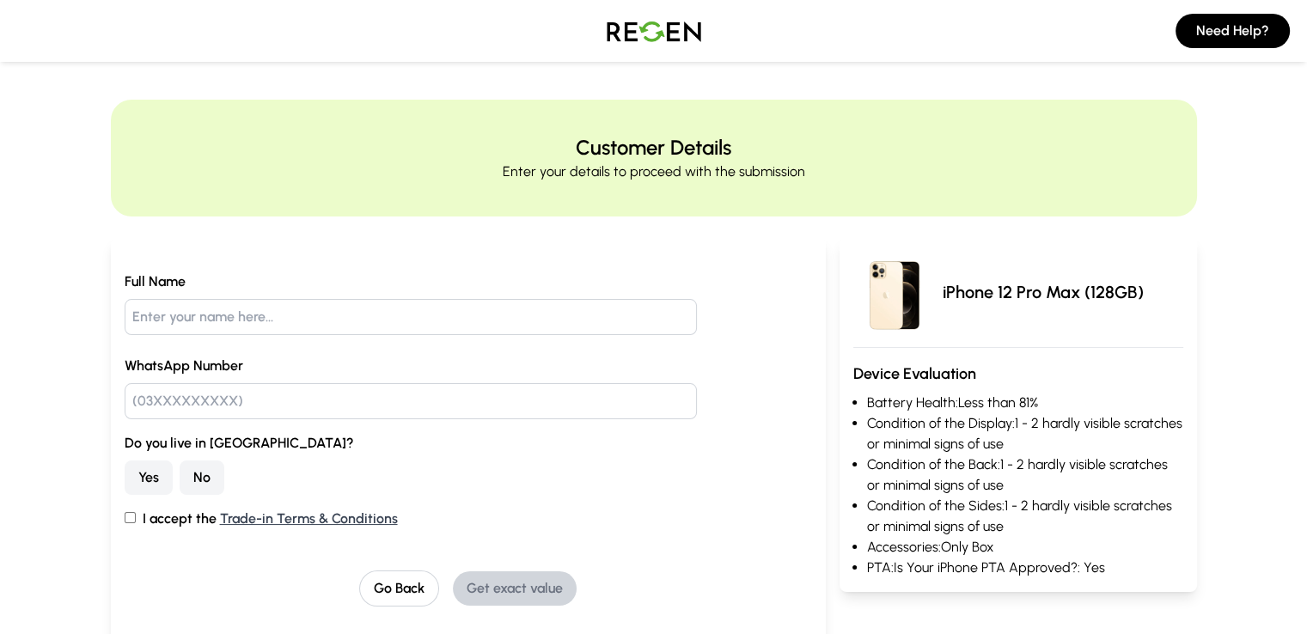
click at [125, 322] on input "text" at bounding box center [411, 317] width 573 height 36
type input "[PERSON_NAME]"
click at [140, 402] on input "text" at bounding box center [411, 401] width 573 height 36
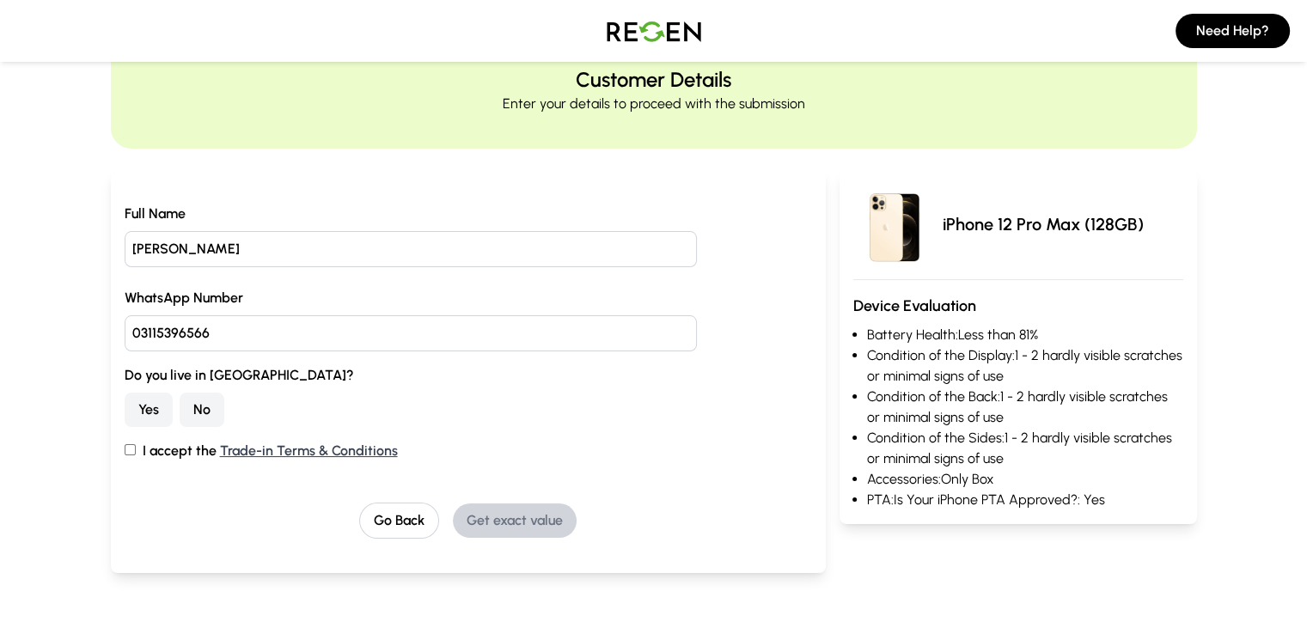
scroll to position [344, 0]
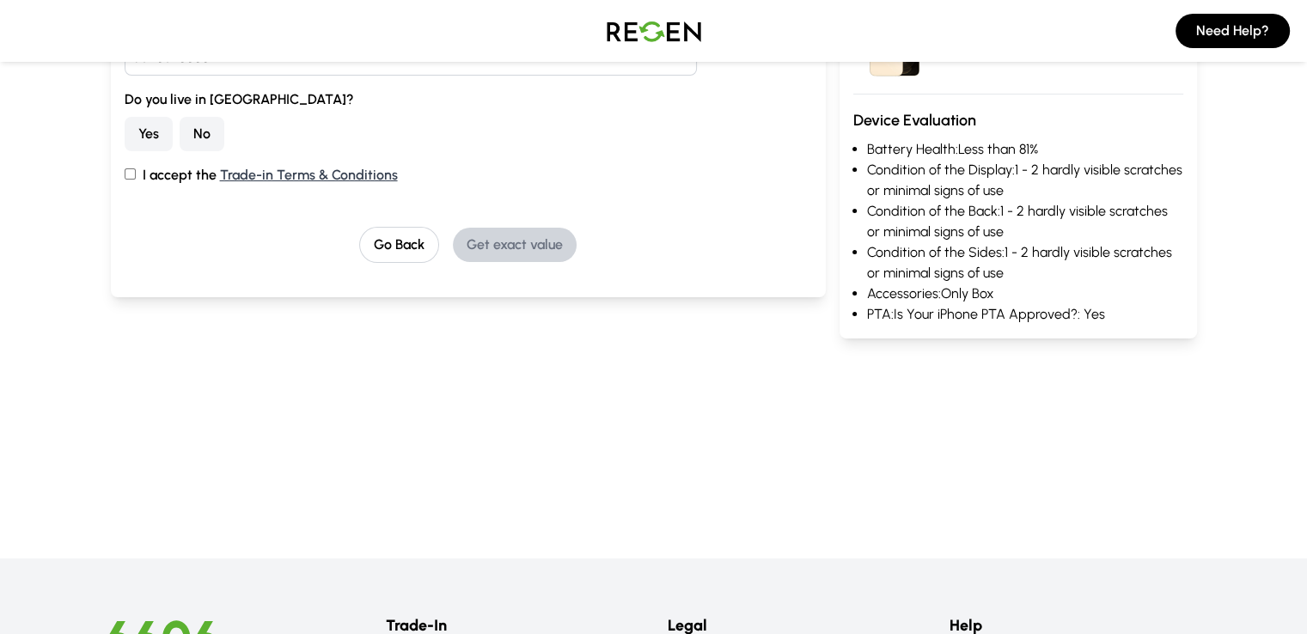
type input "03115396566"
click at [125, 124] on button "Yes" at bounding box center [149, 134] width 48 height 34
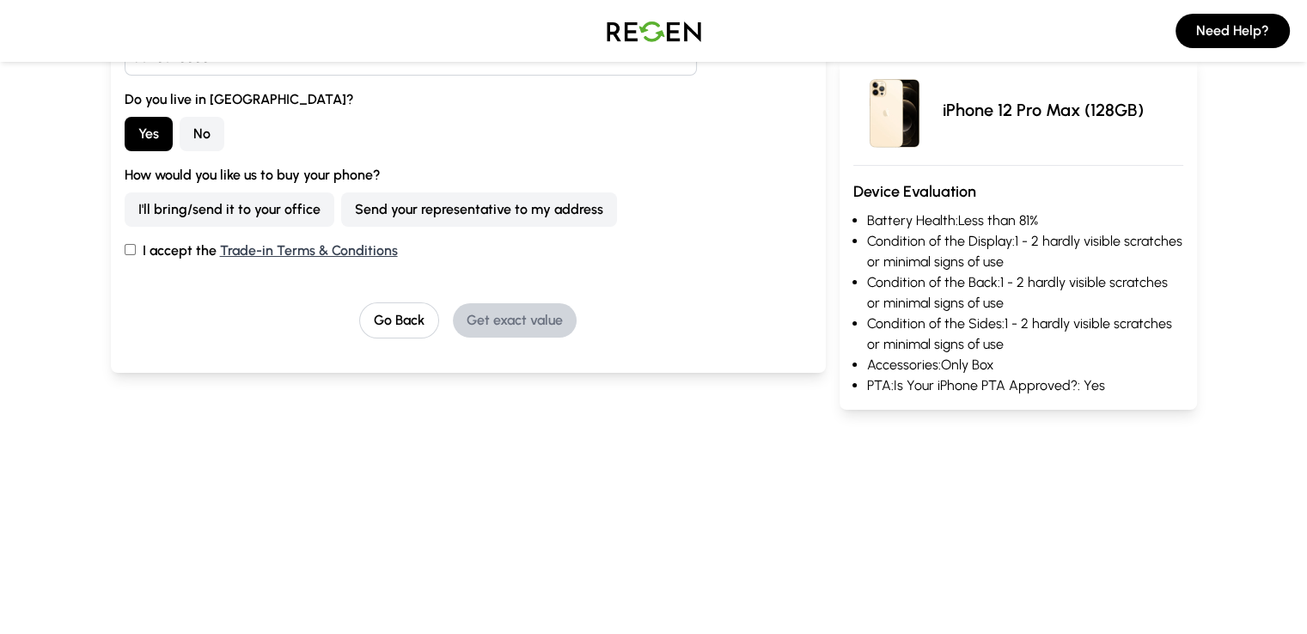
click at [125, 245] on input "I accept the Trade-in Terms & Conditions" at bounding box center [130, 249] width 11 height 11
checkbox input "true"
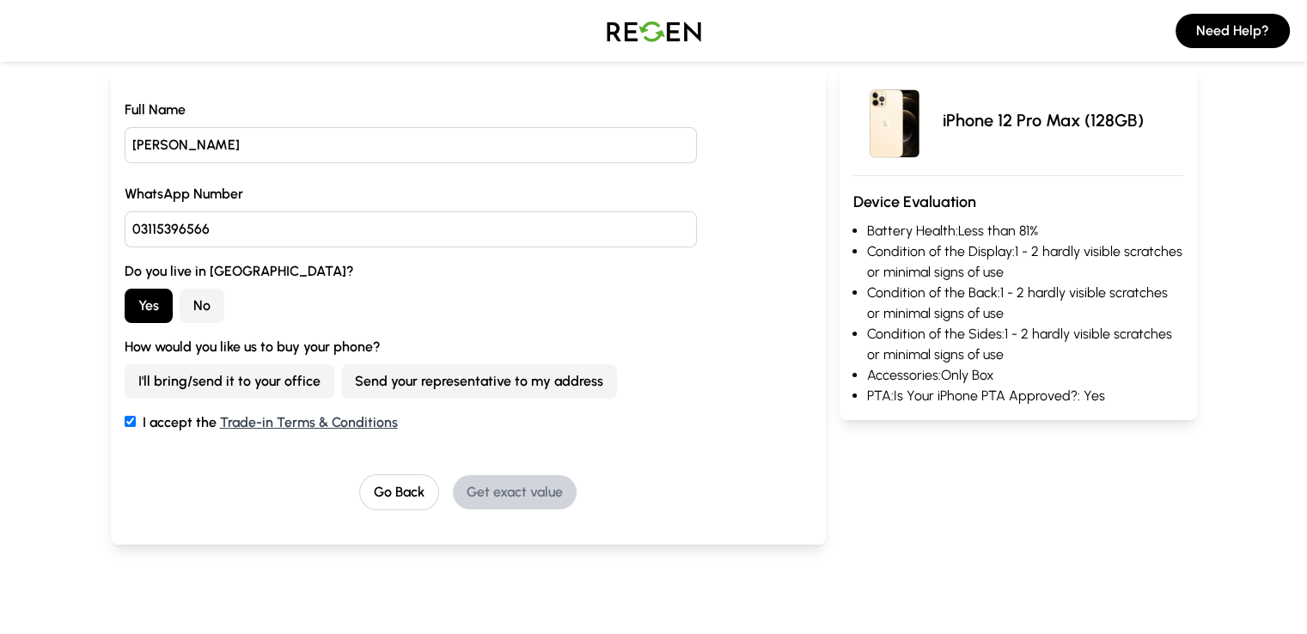
click at [134, 386] on button "I'll bring/send it to your office" at bounding box center [230, 381] width 210 height 34
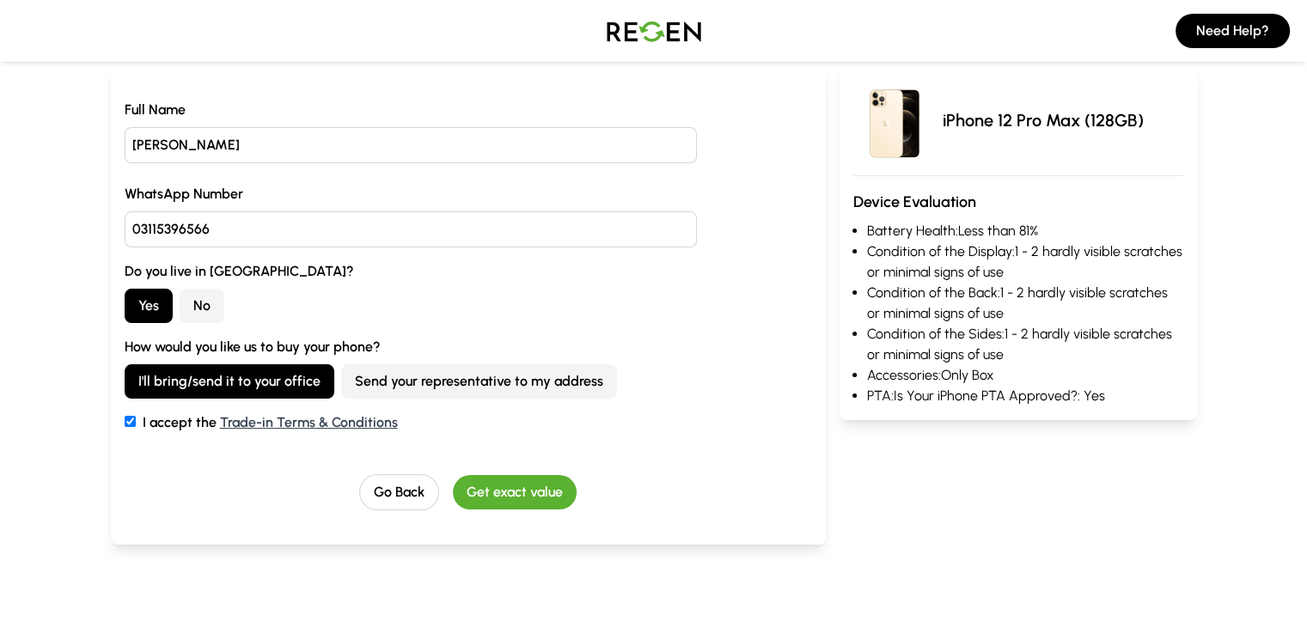
click at [341, 384] on button "Send your representative to my address" at bounding box center [479, 381] width 276 height 34
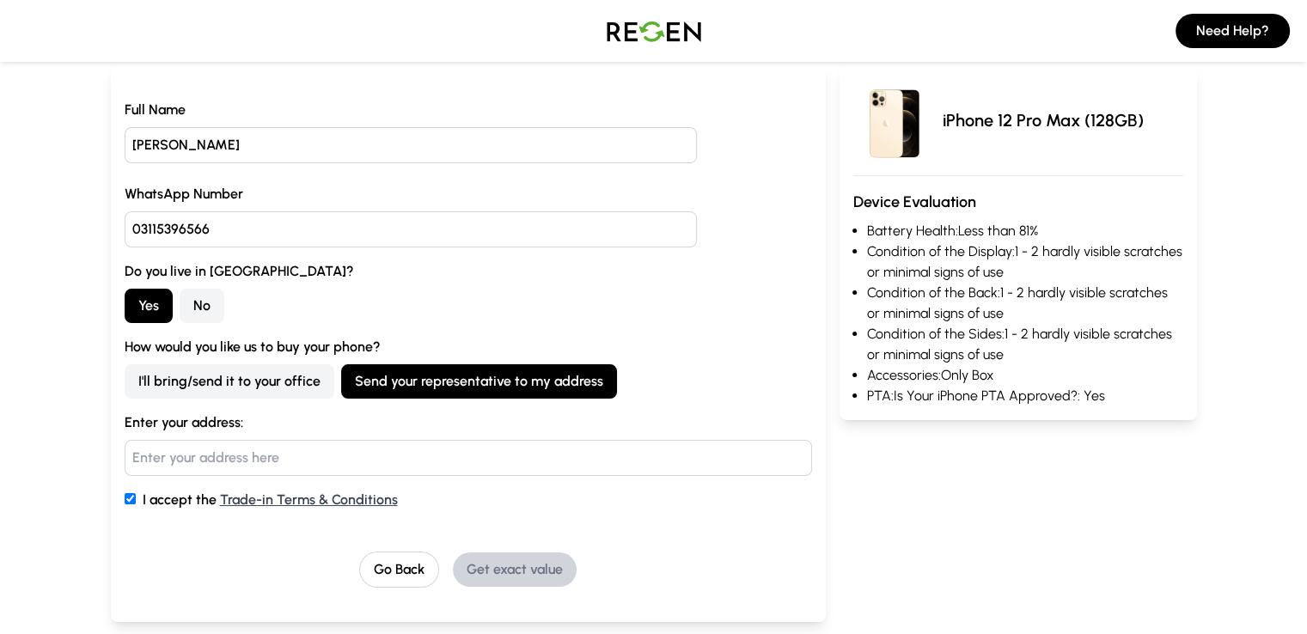
click at [127, 380] on button "I'll bring/send it to your office" at bounding box center [230, 381] width 210 height 34
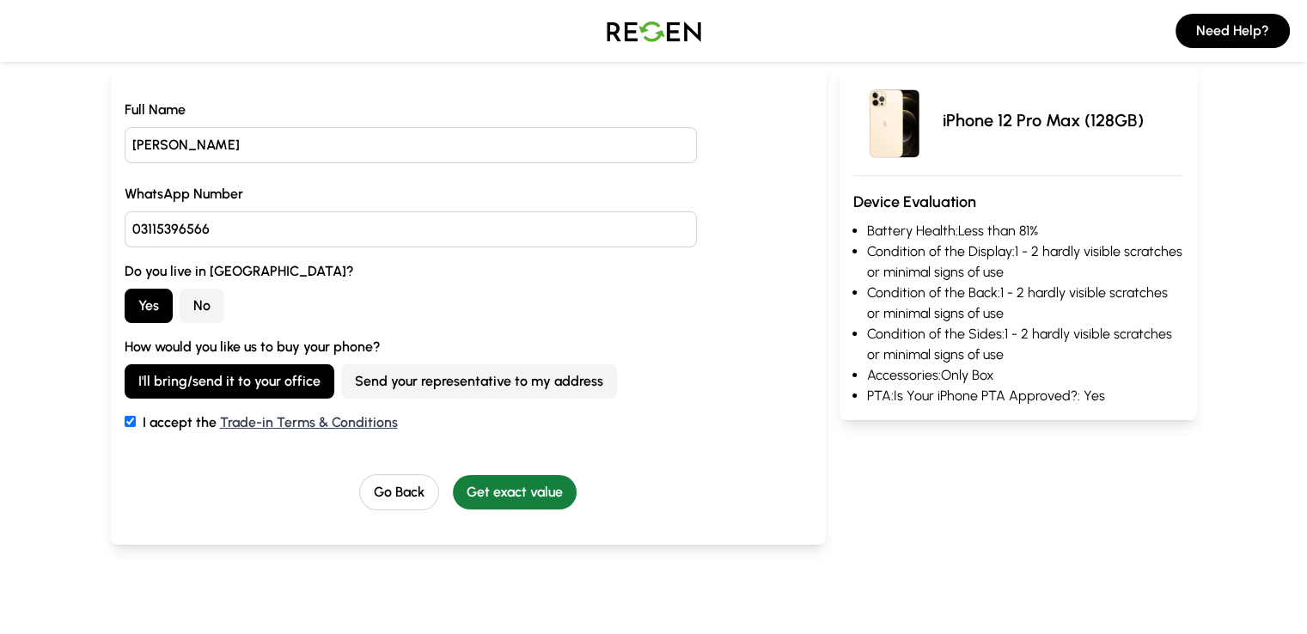
click at [498, 489] on button "Get exact value" at bounding box center [515, 492] width 124 height 34
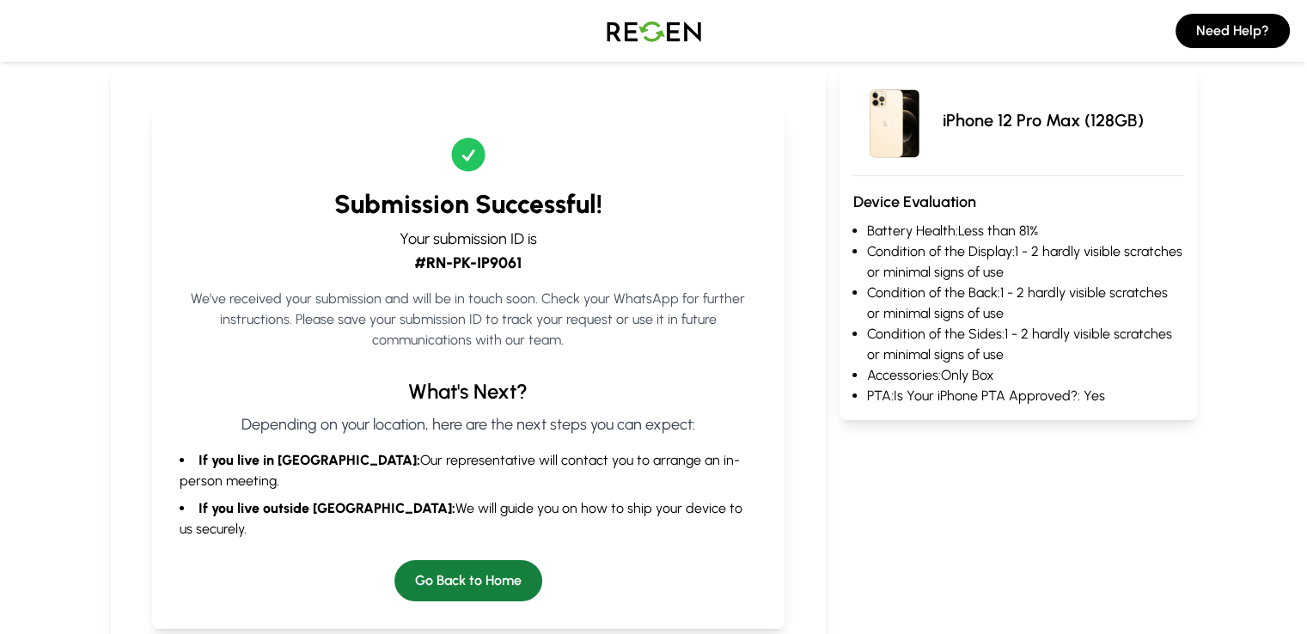
click at [413, 560] on button "Go Back to Home" at bounding box center [468, 580] width 148 height 41
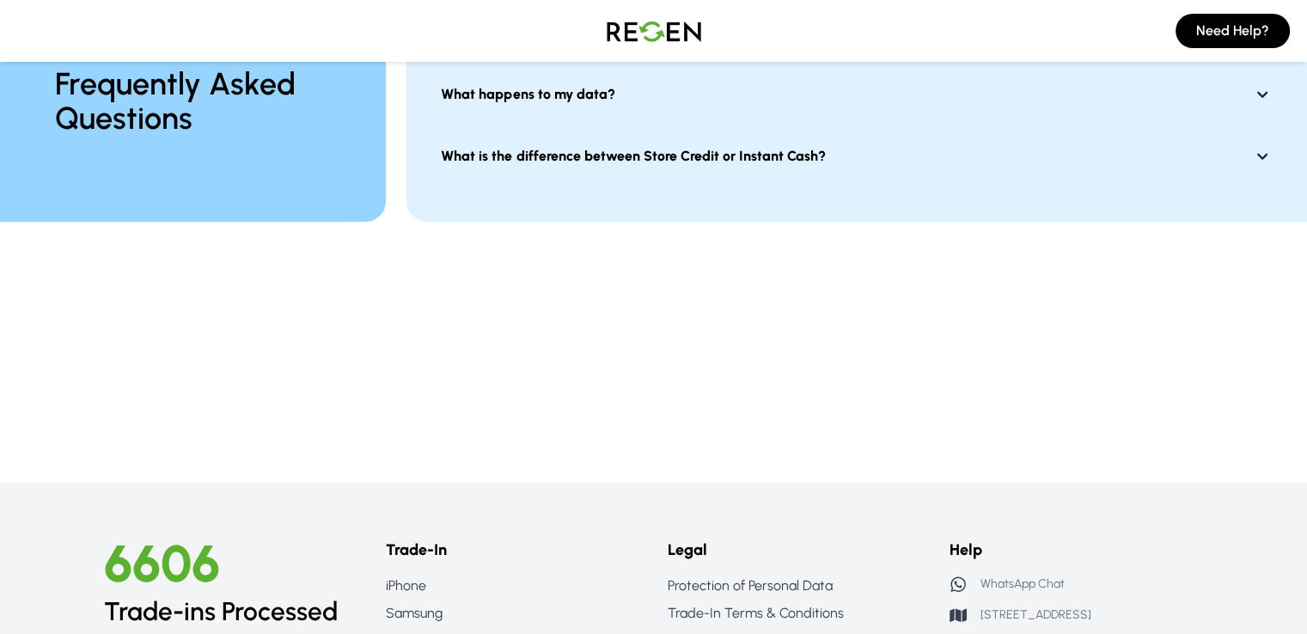
scroll to position [1633, 0]
